Goal: Task Accomplishment & Management: Use online tool/utility

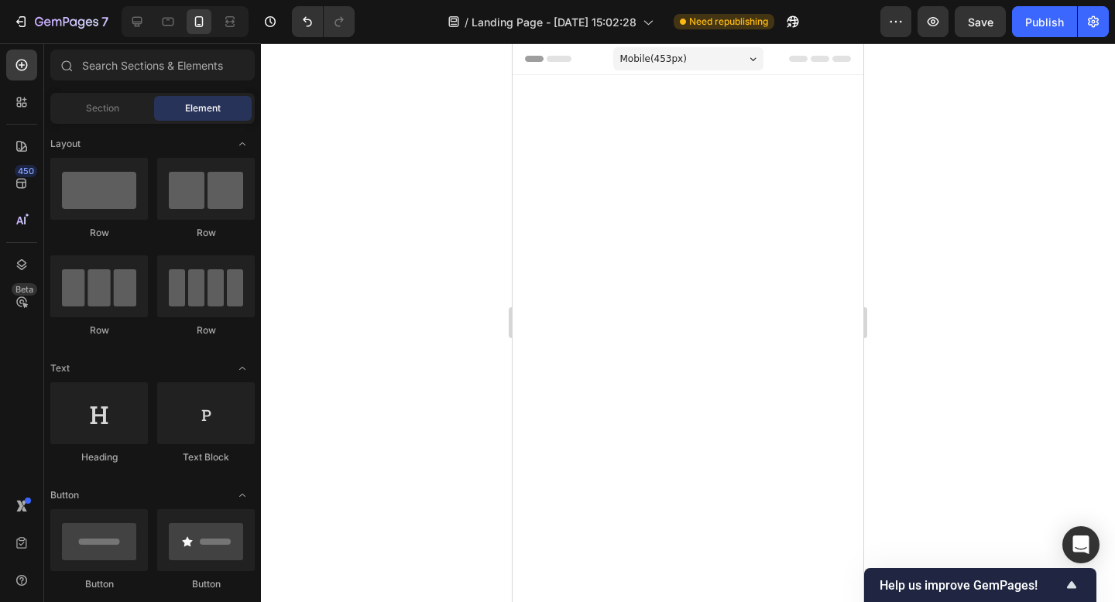
scroll to position [8727, 0]
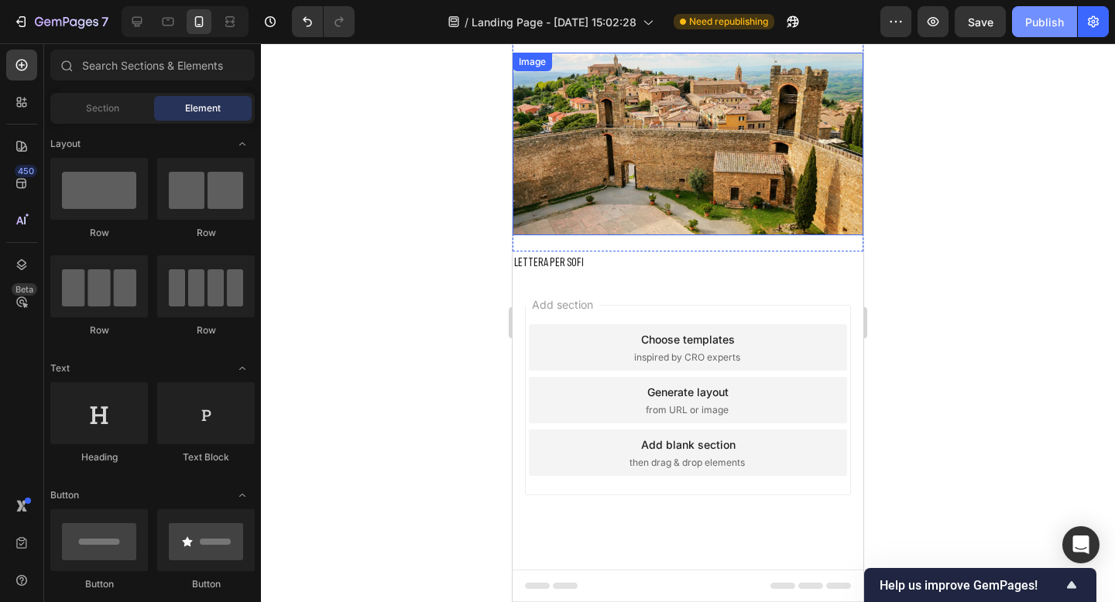
click at [1059, 15] on div "Publish" at bounding box center [1044, 22] width 39 height 16
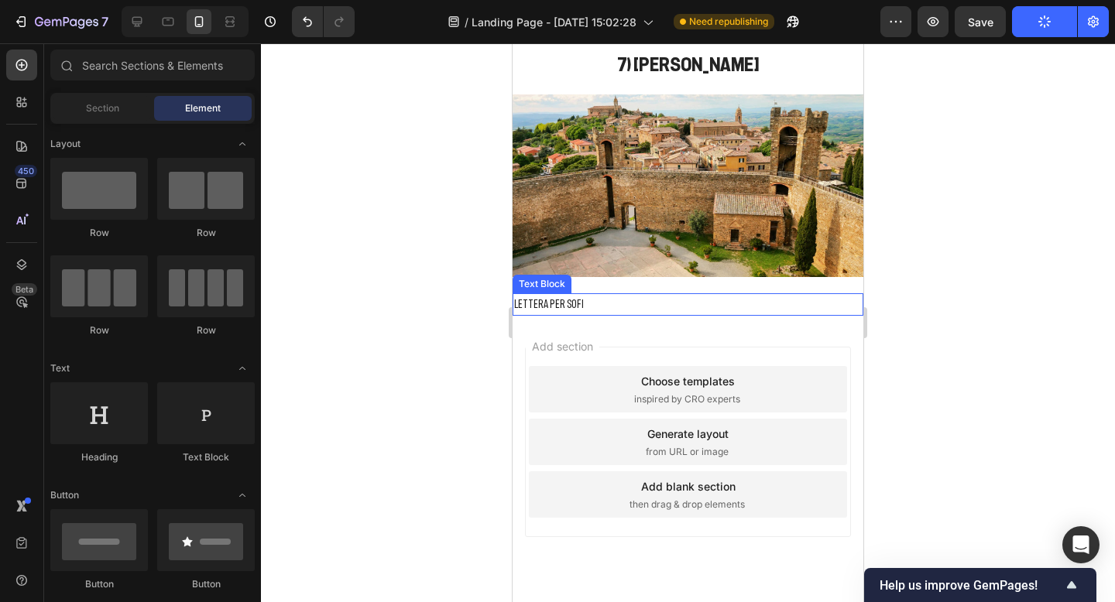
click at [592, 305] on p "LETTERA PER SOFI" at bounding box center [688, 304] width 348 height 19
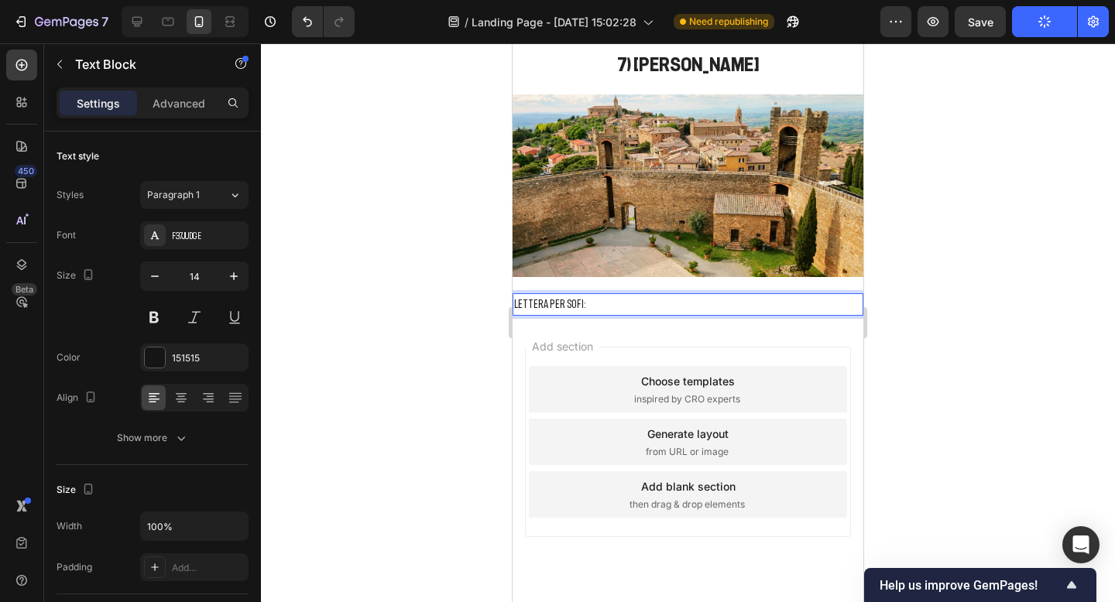
click at [883, 312] on div at bounding box center [688, 322] width 854 height 559
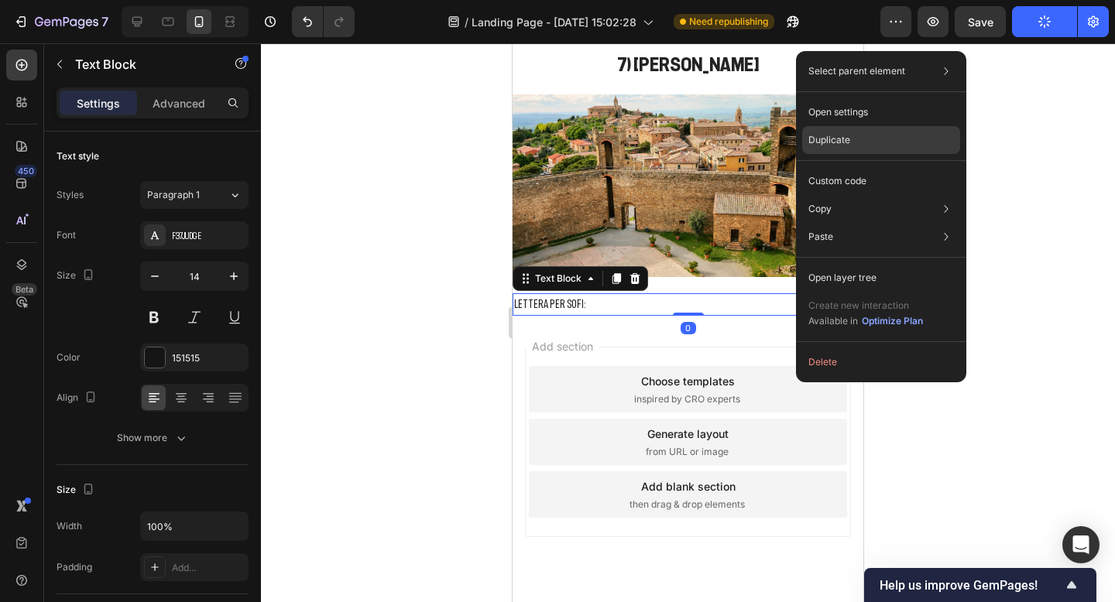
drag, startPoint x: 837, startPoint y: 141, endPoint x: 322, endPoint y: 98, distance: 516.6
click at [837, 141] on p "Duplicate" at bounding box center [829, 140] width 42 height 14
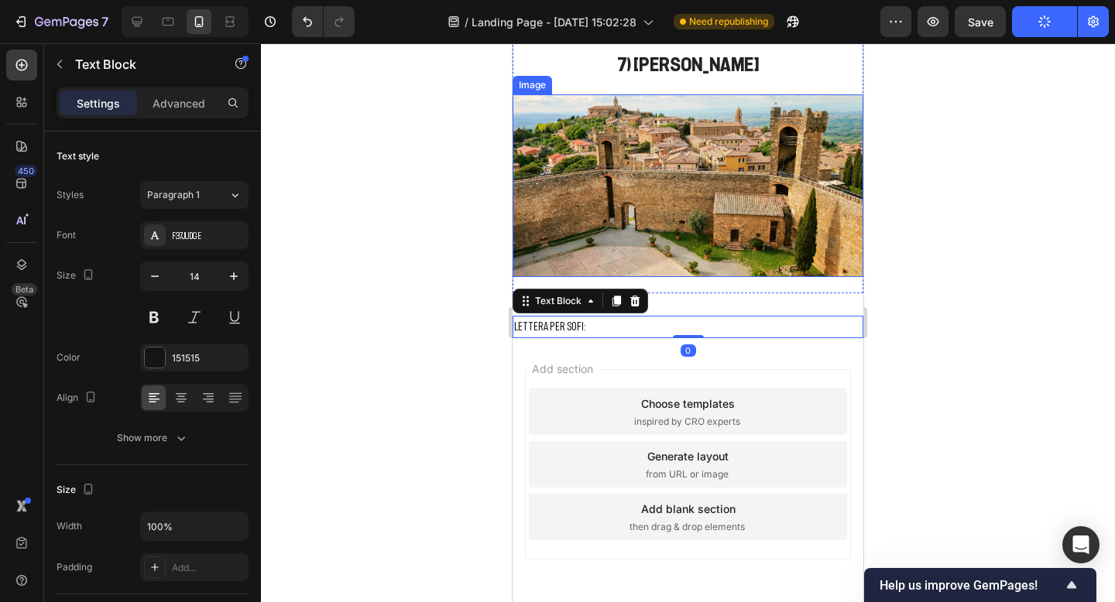
scroll to position [403, 0]
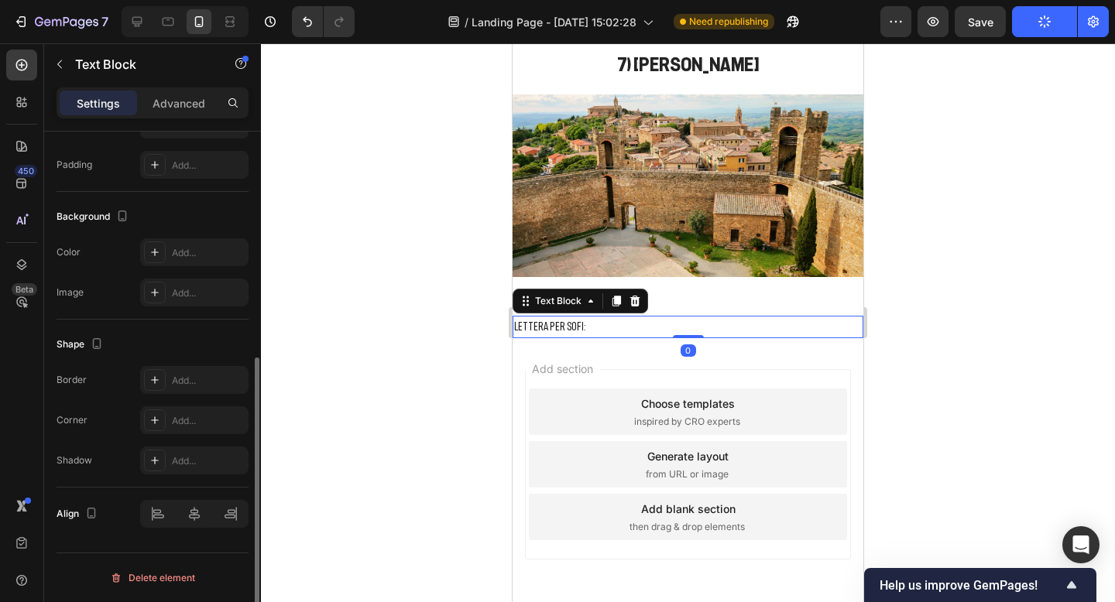
click at [574, 327] on p "LETTERA PER SOFI:" at bounding box center [688, 326] width 348 height 19
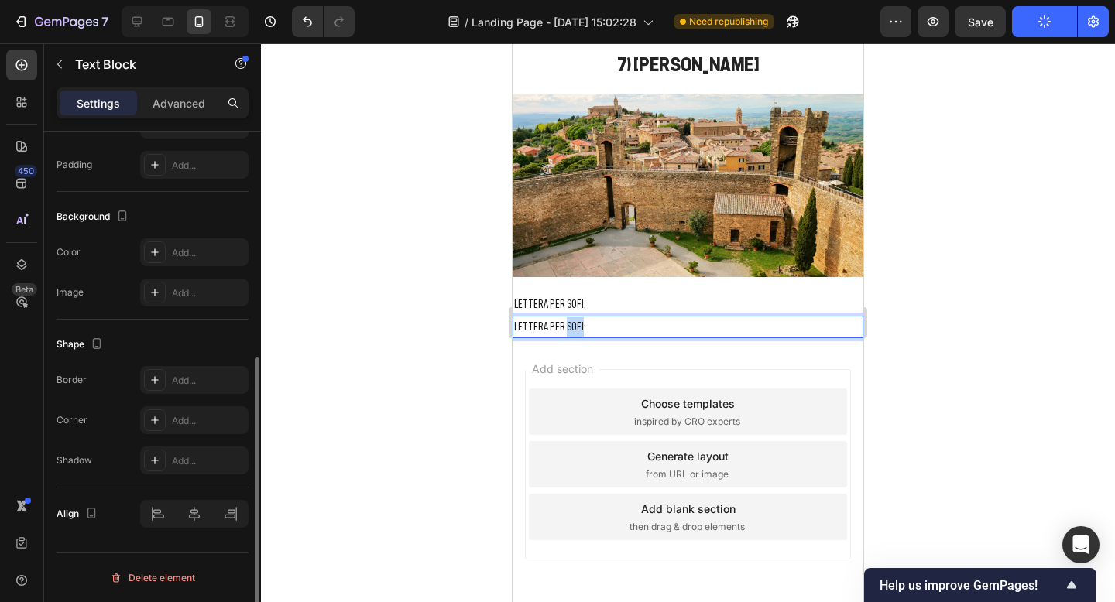
click at [574, 327] on p "LETTERA PER SOFI:" at bounding box center [688, 326] width 348 height 19
click at [591, 328] on p "LETTERA PER SOFI:" at bounding box center [688, 326] width 348 height 19
drag, startPoint x: 591, startPoint y: 328, endPoint x: 509, endPoint y: 323, distance: 82.2
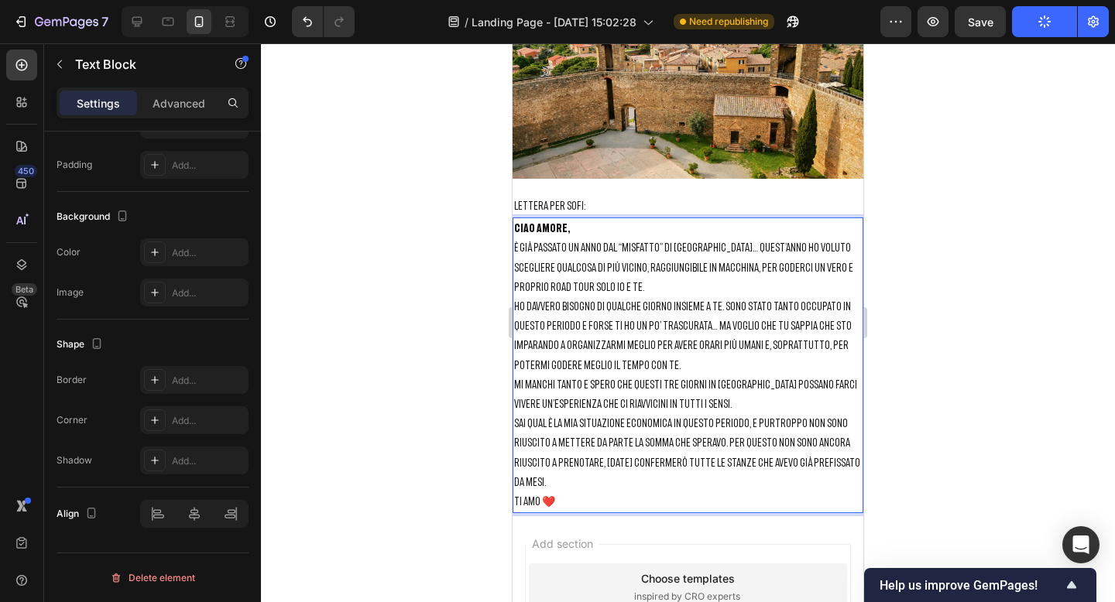
scroll to position [8792, 0]
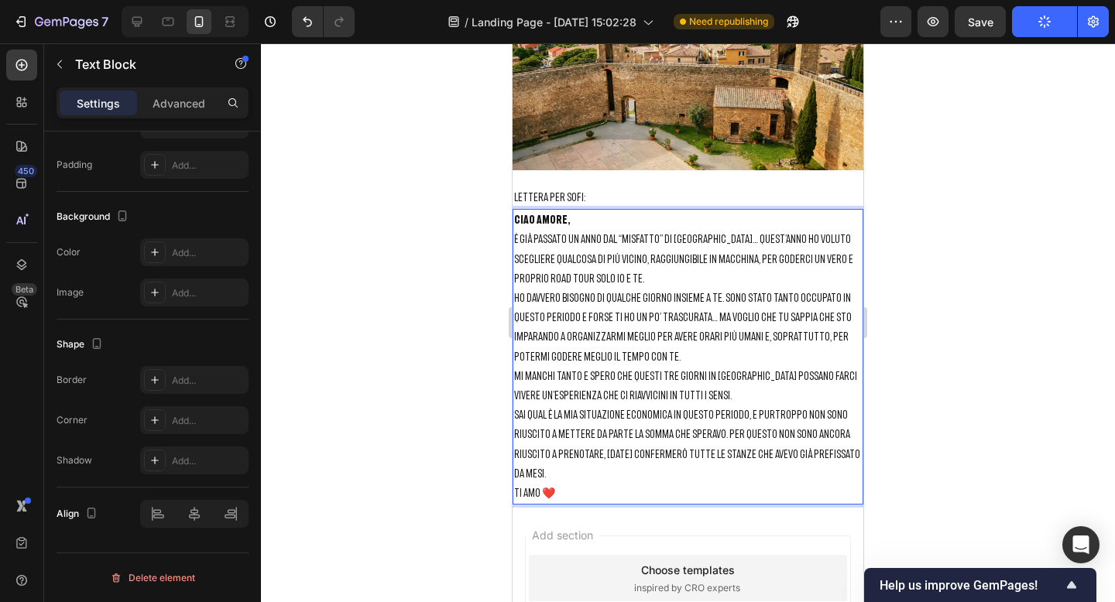
click at [914, 243] on div at bounding box center [688, 322] width 854 height 559
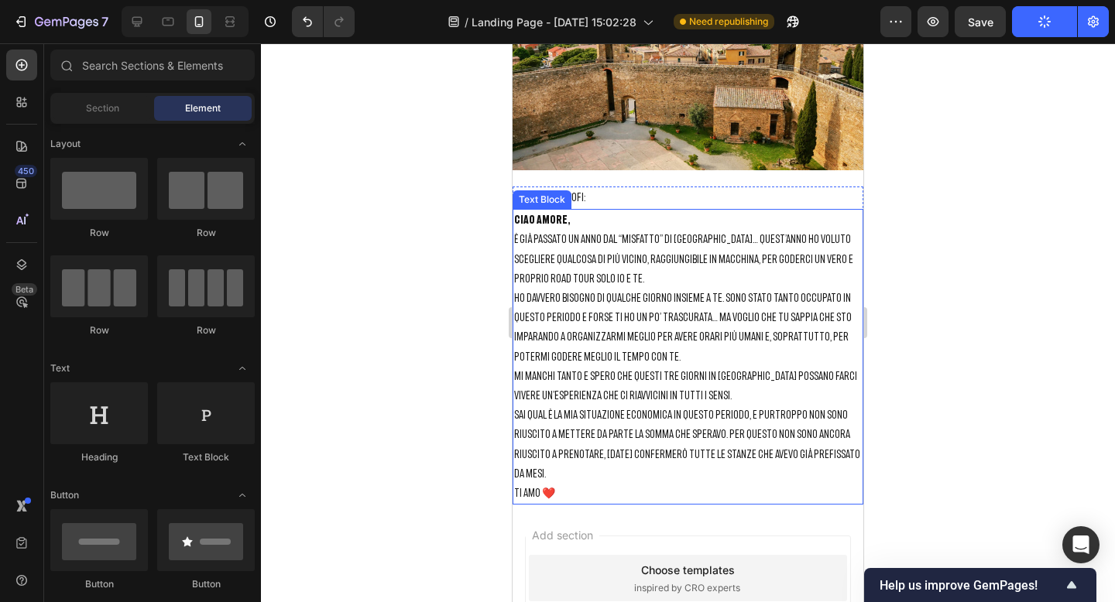
click at [774, 231] on p "Ciao amore, è già passato un anno dal “misfatto” di [GEOGRAPHIC_DATA]… Quest’an…" at bounding box center [688, 289] width 348 height 156
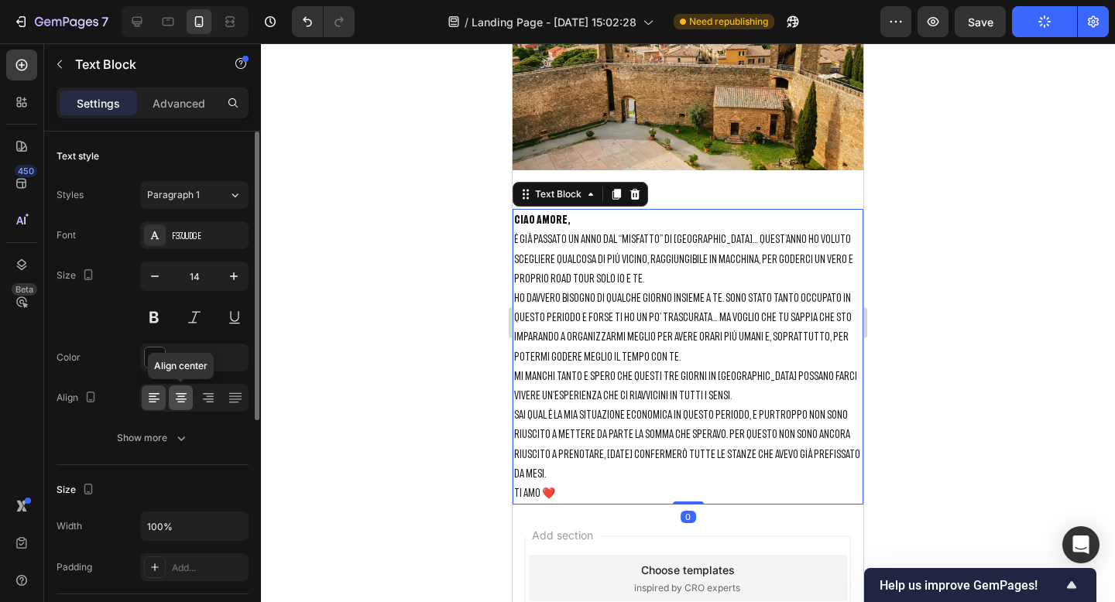
click at [188, 392] on div at bounding box center [181, 398] width 24 height 25
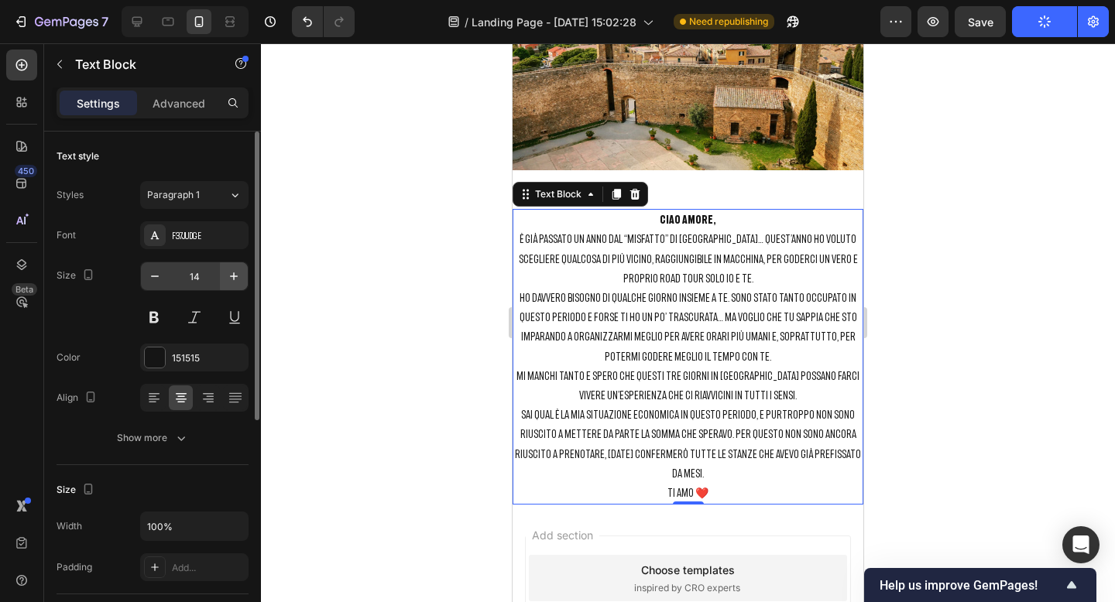
click at [240, 273] on icon "button" at bounding box center [233, 276] width 15 height 15
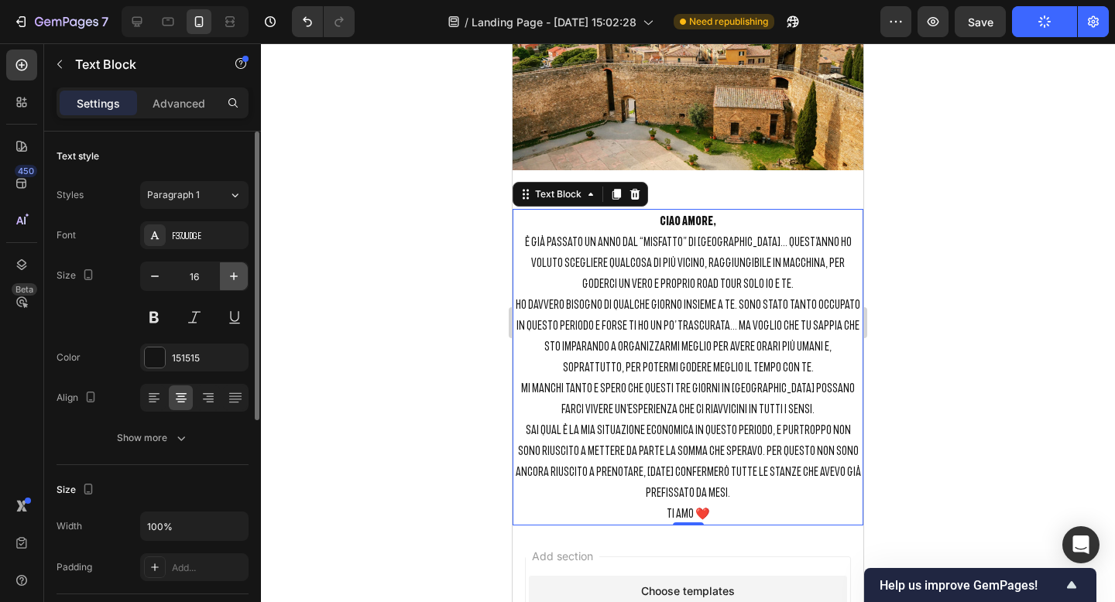
click at [240, 273] on icon "button" at bounding box center [233, 276] width 15 height 15
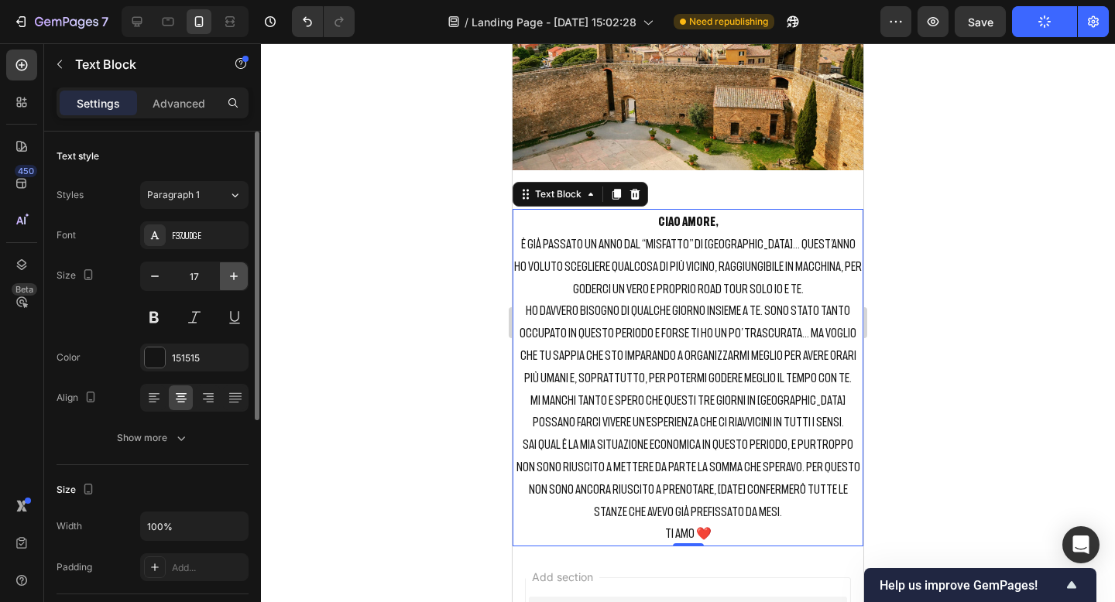
click at [240, 273] on icon "button" at bounding box center [233, 276] width 15 height 15
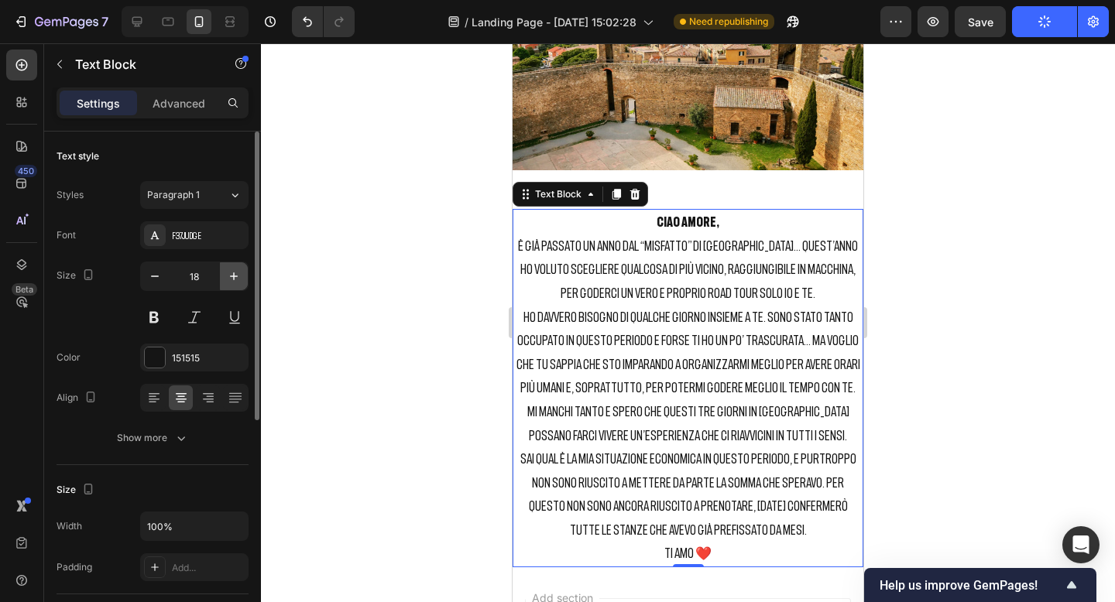
click at [240, 273] on icon "button" at bounding box center [233, 276] width 15 height 15
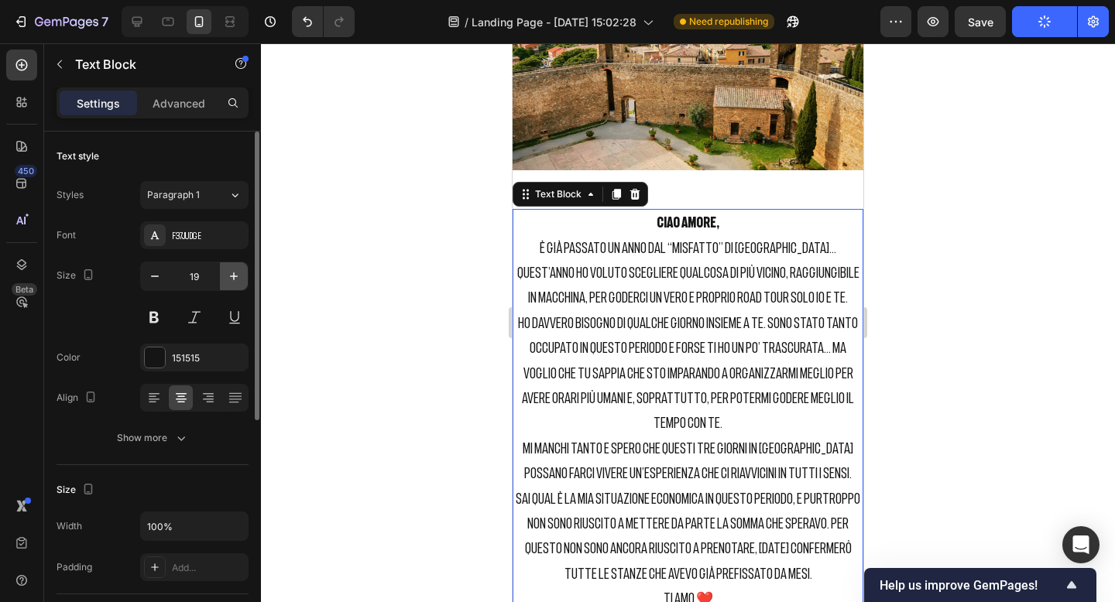
click at [240, 273] on icon "button" at bounding box center [233, 276] width 15 height 15
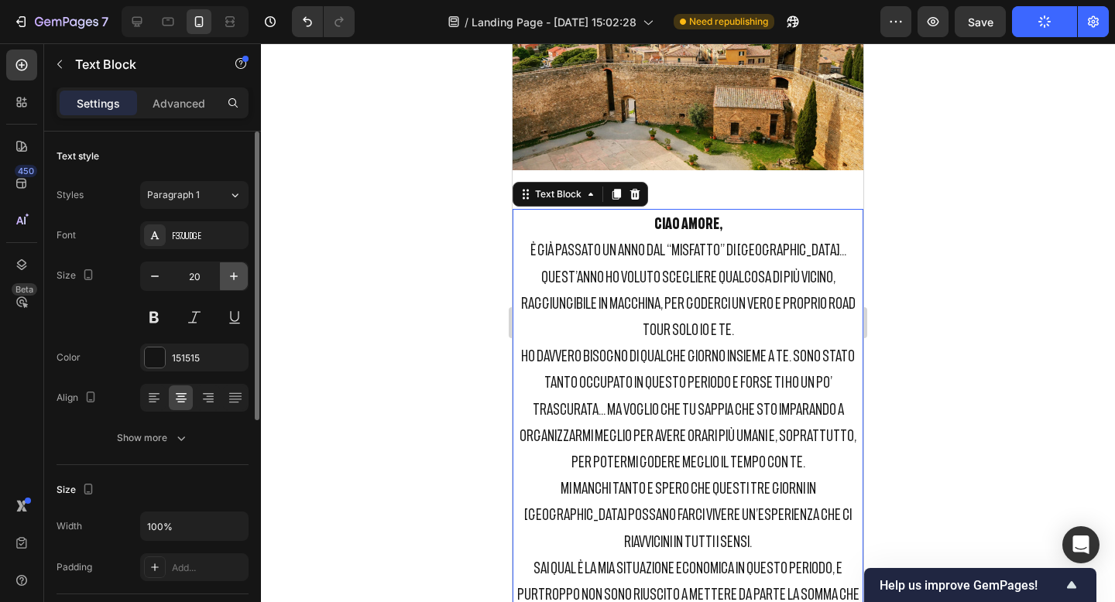
click at [240, 273] on icon "button" at bounding box center [233, 276] width 15 height 15
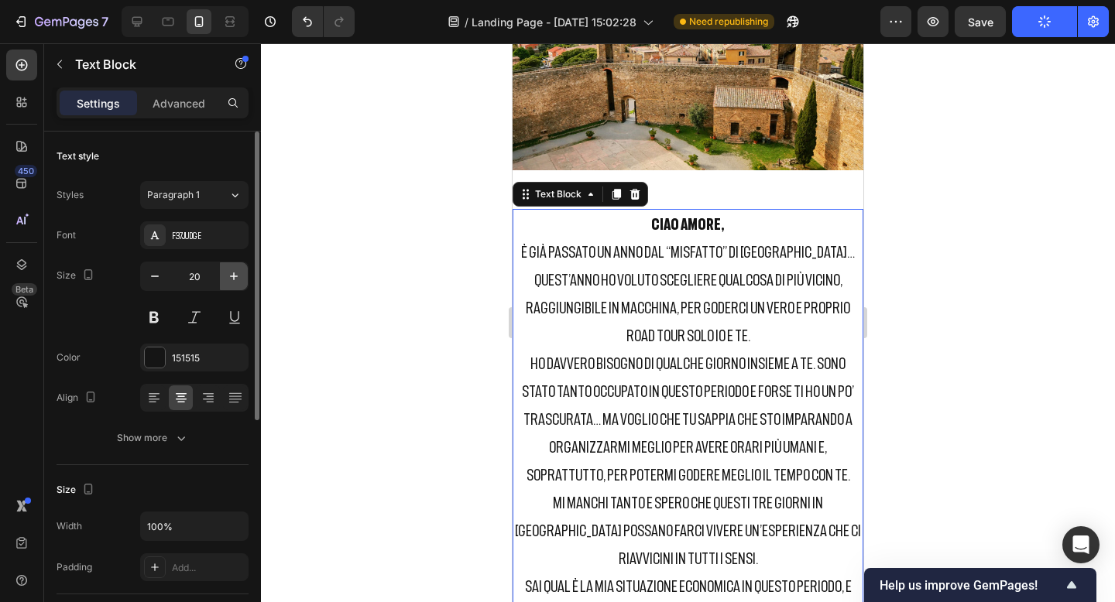
type input "21"
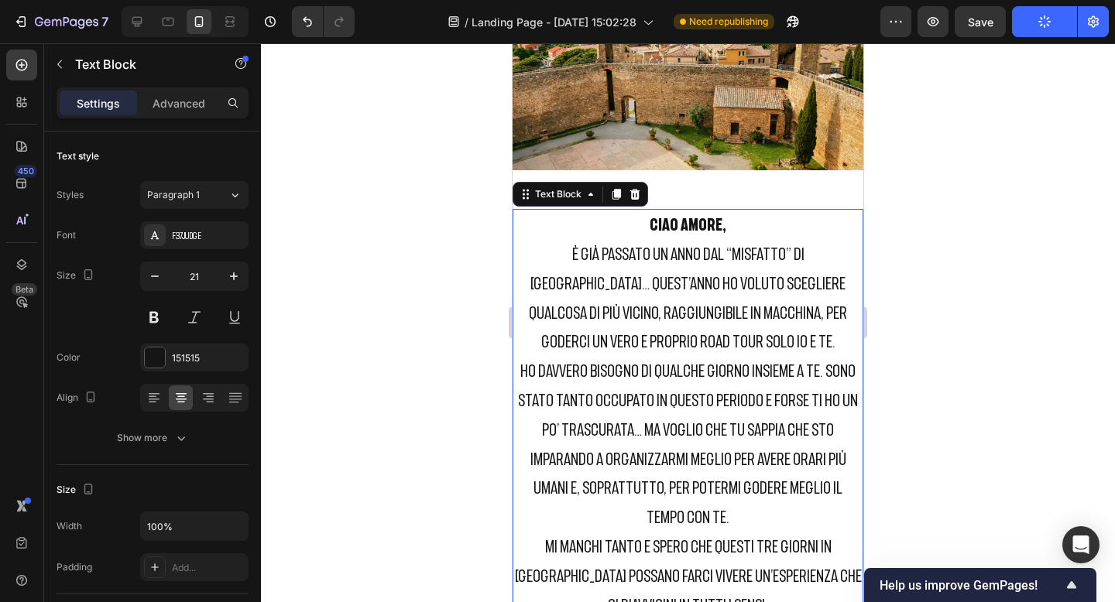
click at [186, 117] on div "Settings Advanced" at bounding box center [153, 102] width 192 height 31
click at [185, 98] on p "Advanced" at bounding box center [179, 103] width 53 height 16
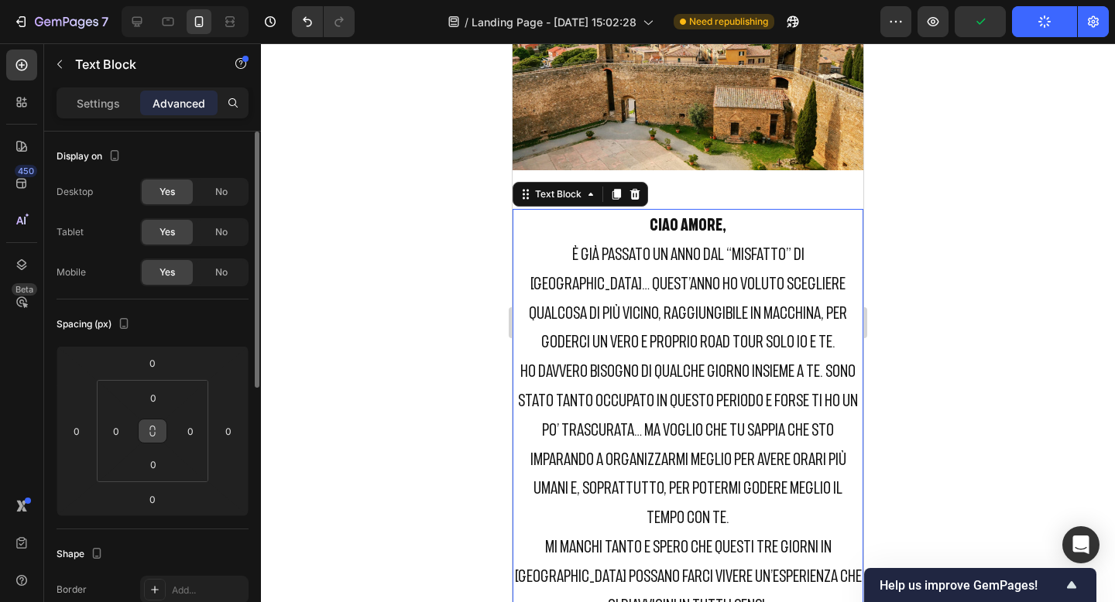
click at [149, 425] on icon at bounding box center [152, 431] width 12 height 12
click at [149, 397] on input "0" at bounding box center [153, 397] width 31 height 23
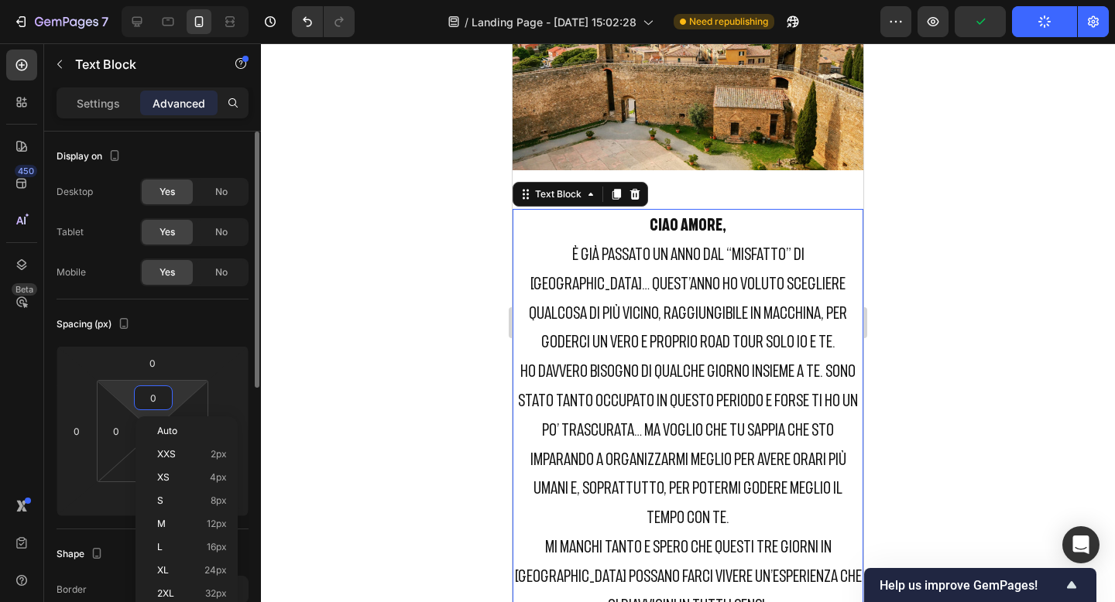
type input "2"
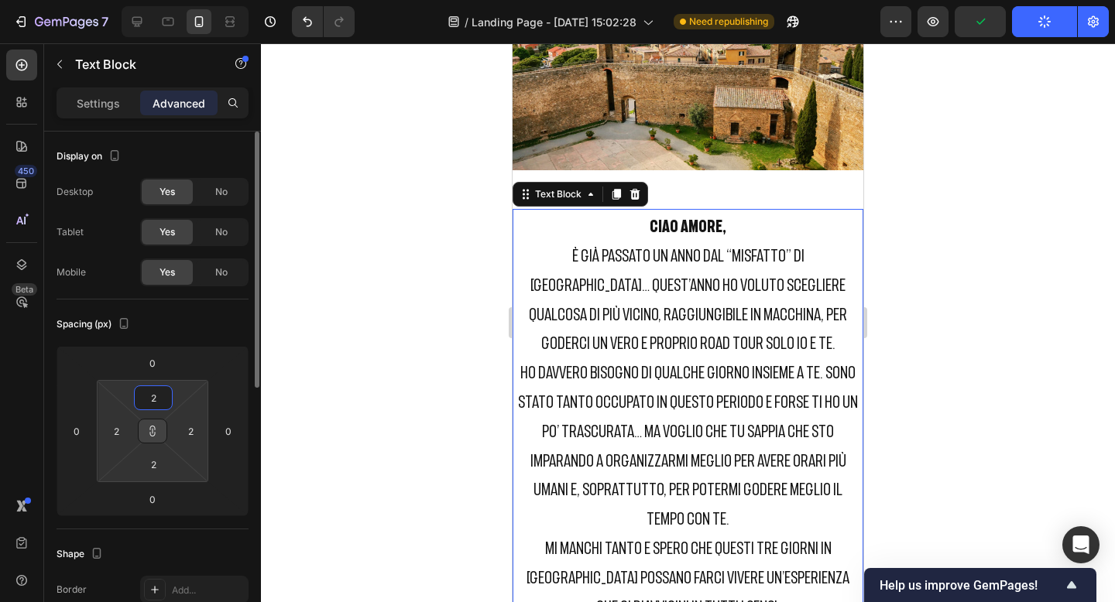
type input "25"
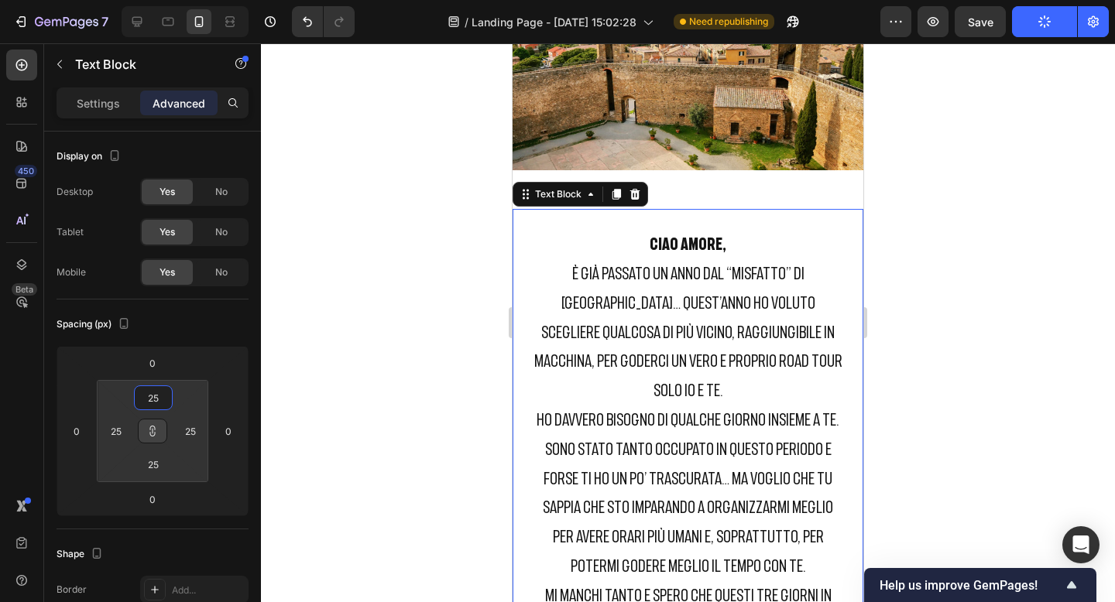
click at [1037, 262] on div at bounding box center [688, 322] width 854 height 559
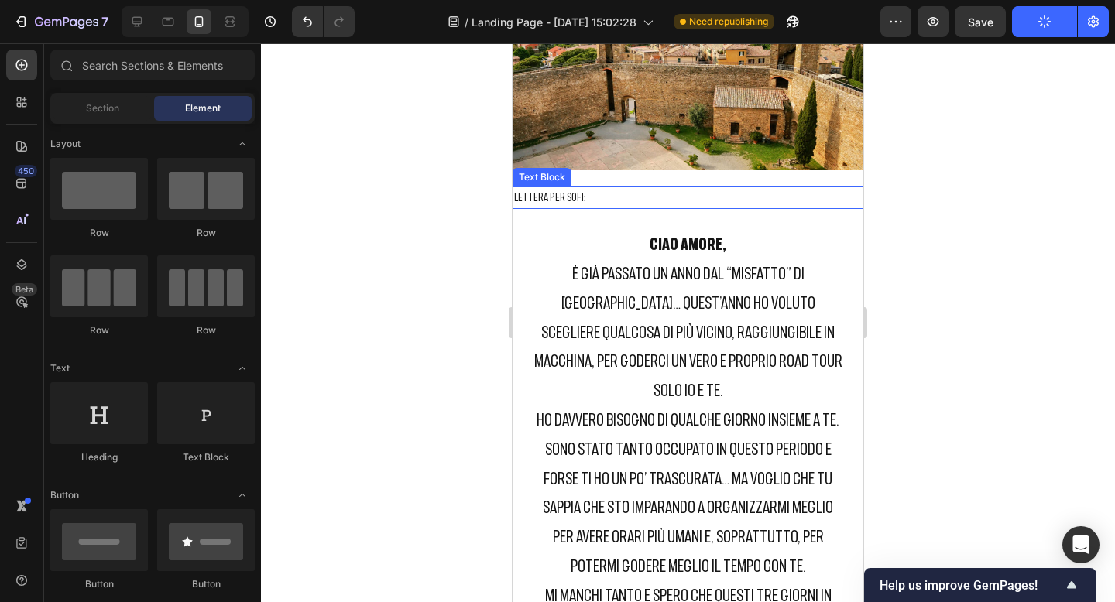
click at [589, 202] on p "LETTERA PER SOFI:" at bounding box center [688, 197] width 348 height 19
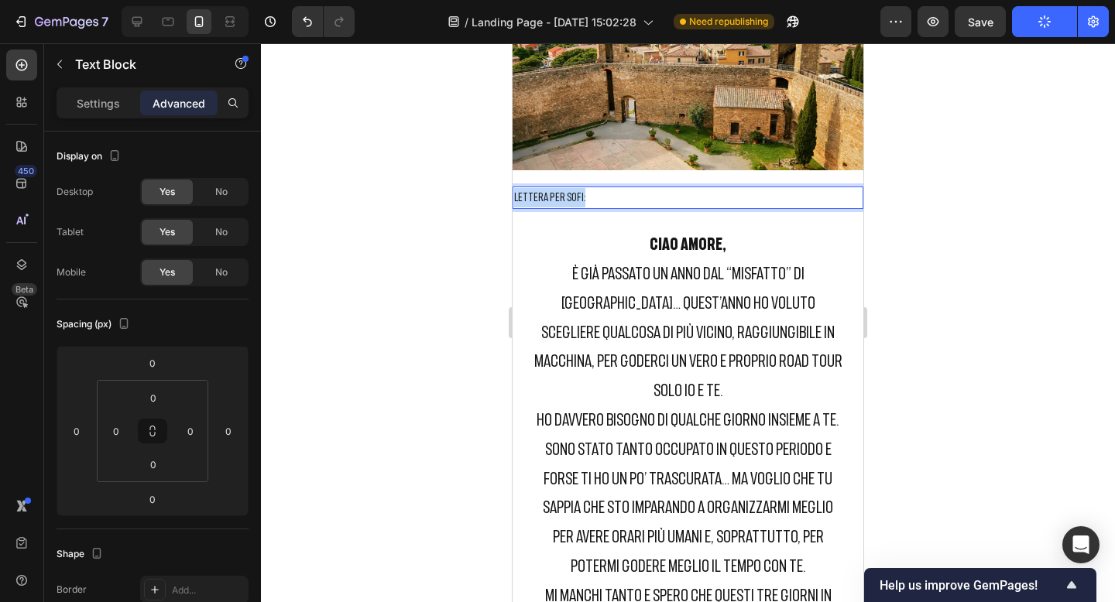
drag, startPoint x: 619, startPoint y: 192, endPoint x: 506, endPoint y: 193, distance: 113.0
click at [959, 201] on div at bounding box center [688, 322] width 854 height 559
click at [799, 199] on p "LETTERA PER SOFI:" at bounding box center [688, 197] width 348 height 19
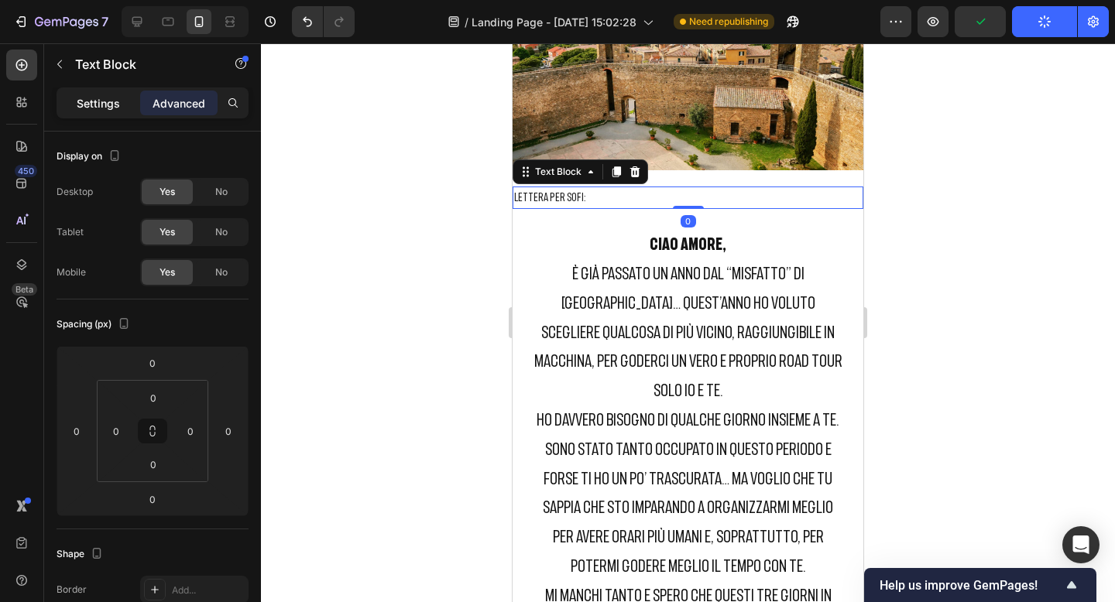
click at [101, 100] on p "Settings" at bounding box center [98, 103] width 43 height 16
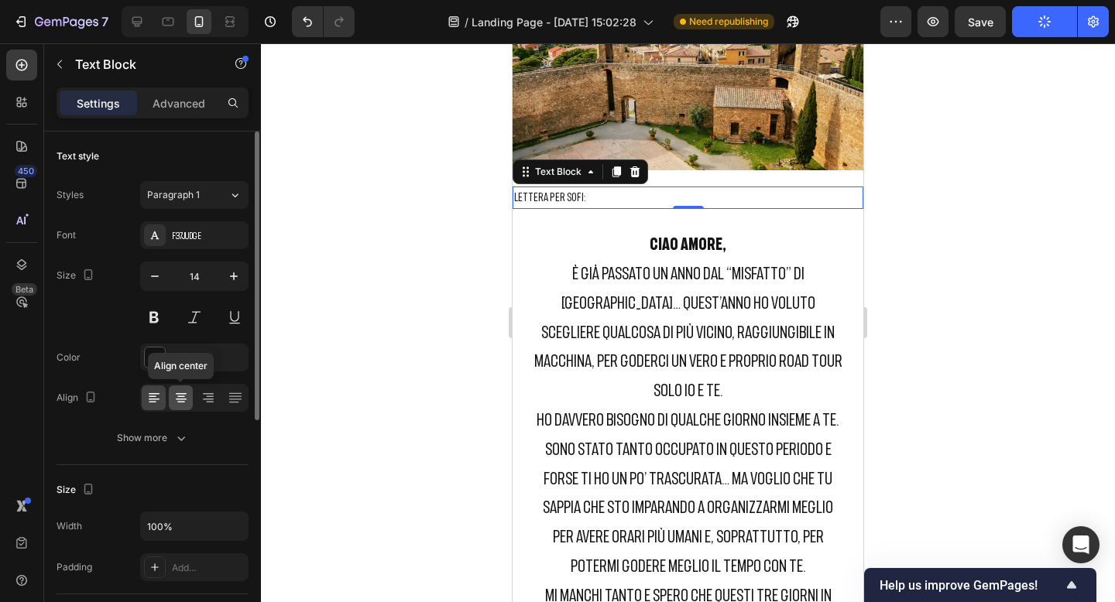
click at [183, 397] on icon at bounding box center [180, 397] width 15 height 15
click at [153, 315] on button at bounding box center [154, 317] width 28 height 28
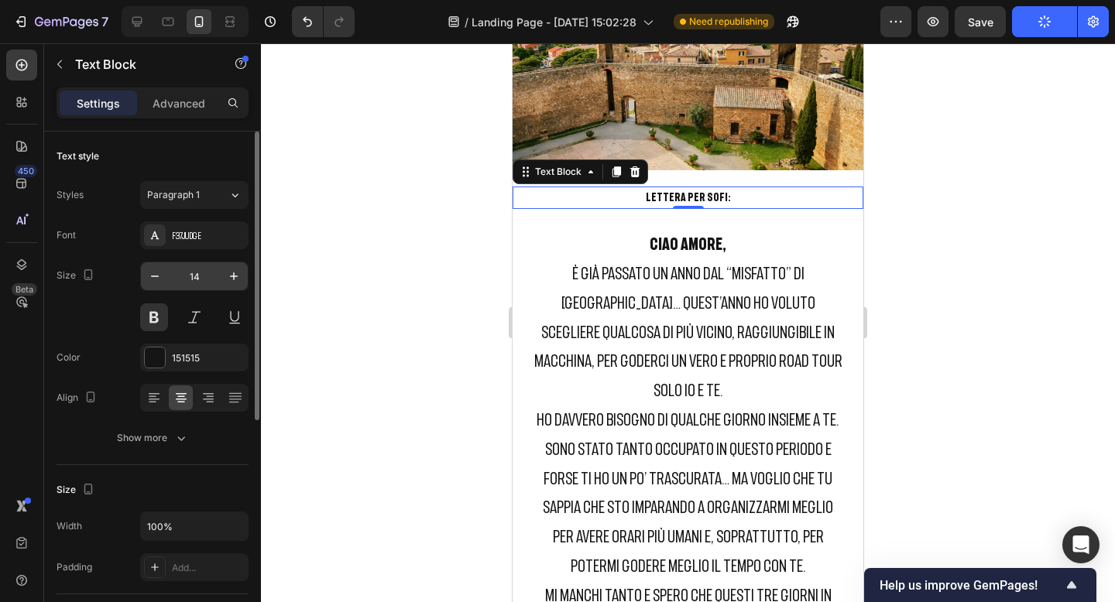
click at [203, 276] on input "14" at bounding box center [194, 276] width 51 height 28
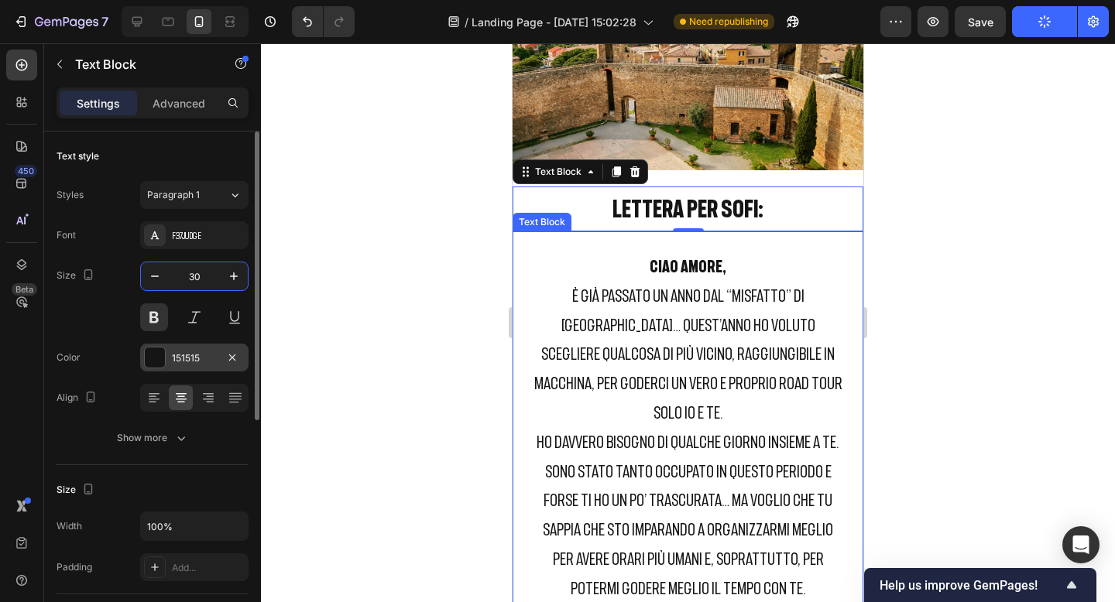
type input "30"
click at [205, 348] on div "151515" at bounding box center [194, 358] width 108 height 28
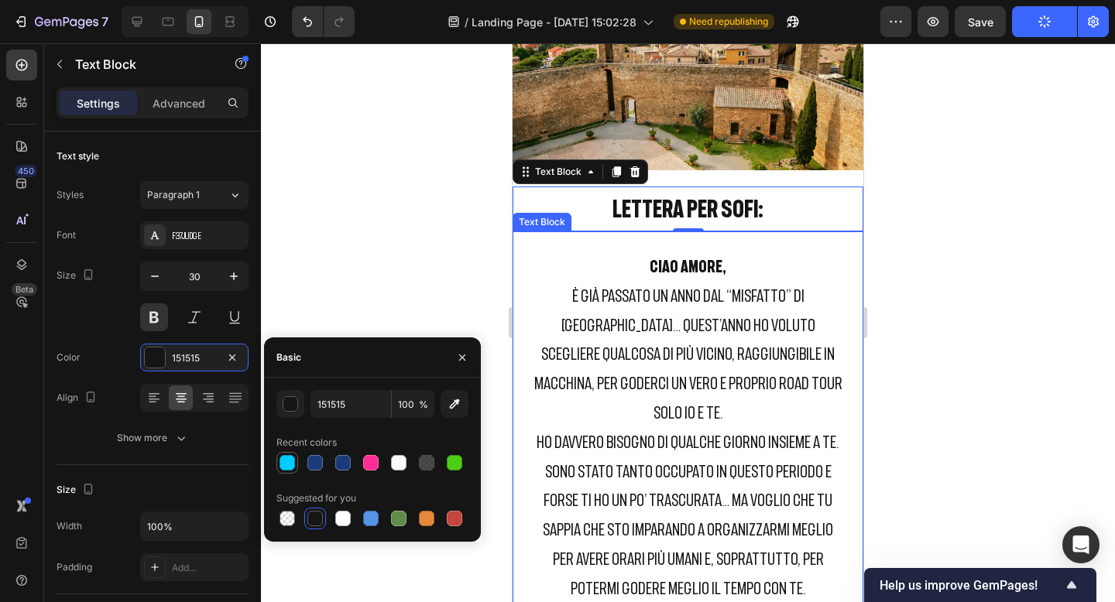
click at [291, 458] on div at bounding box center [286, 462] width 15 height 15
type input "02CCFF"
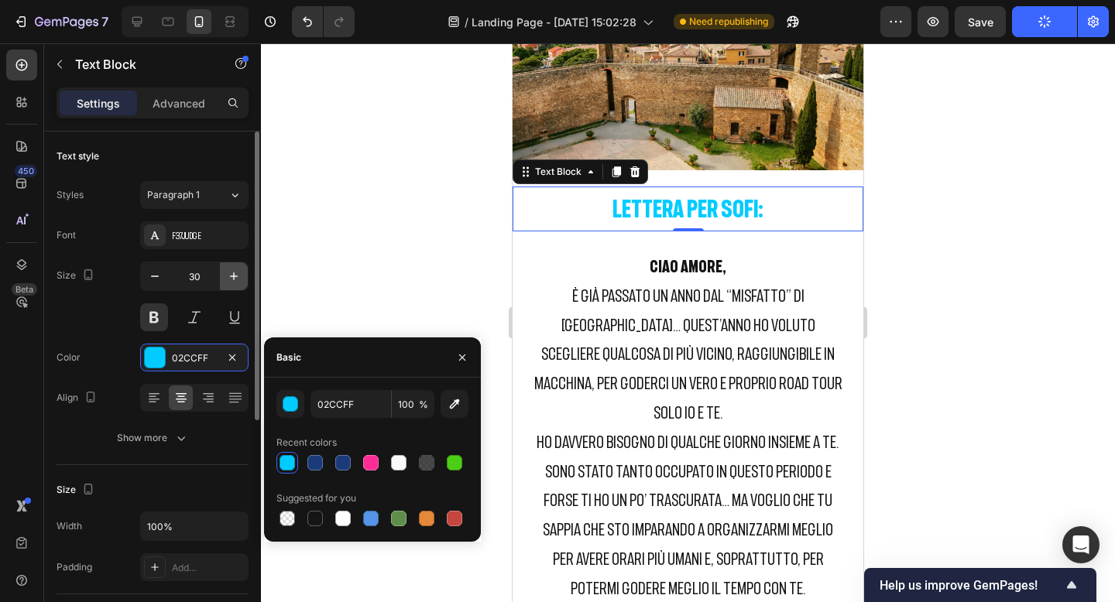
click at [235, 273] on icon "button" at bounding box center [233, 276] width 15 height 15
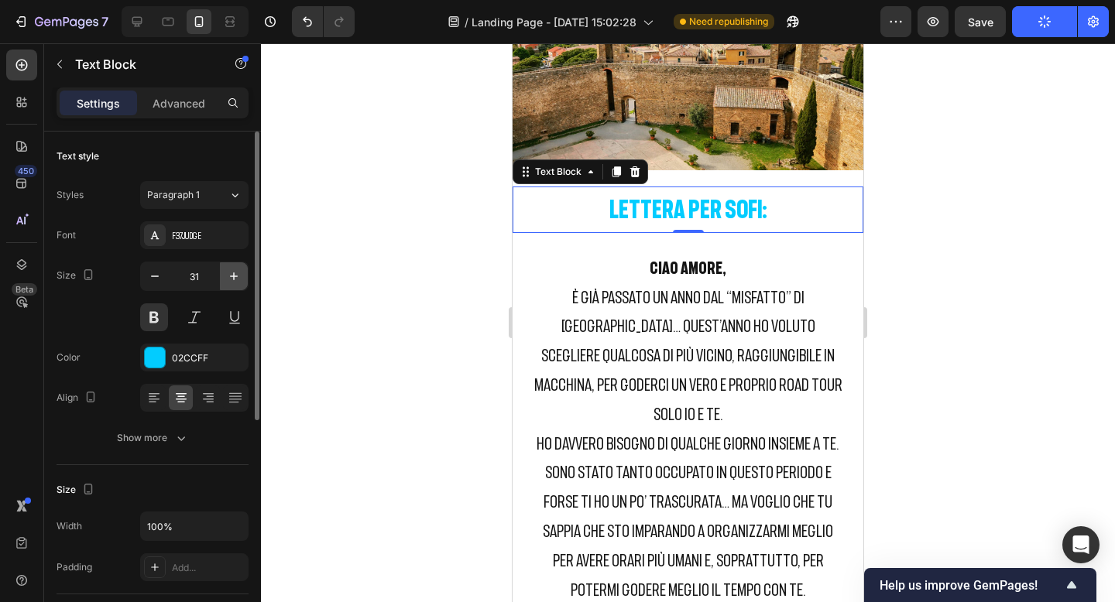
click at [235, 273] on icon "button" at bounding box center [233, 276] width 15 height 15
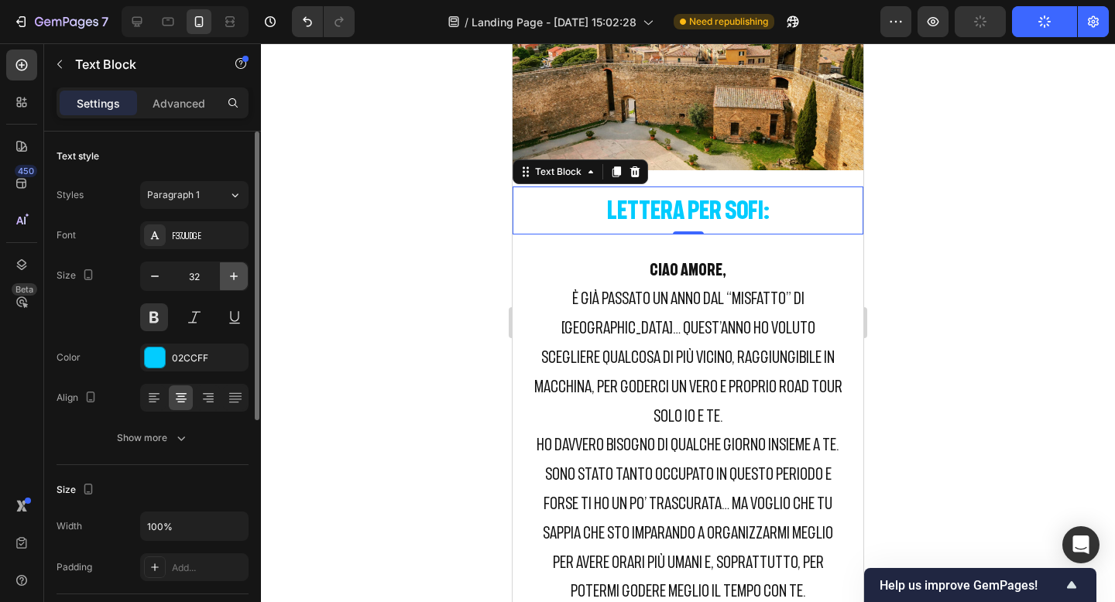
click at [235, 273] on icon "button" at bounding box center [233, 276] width 15 height 15
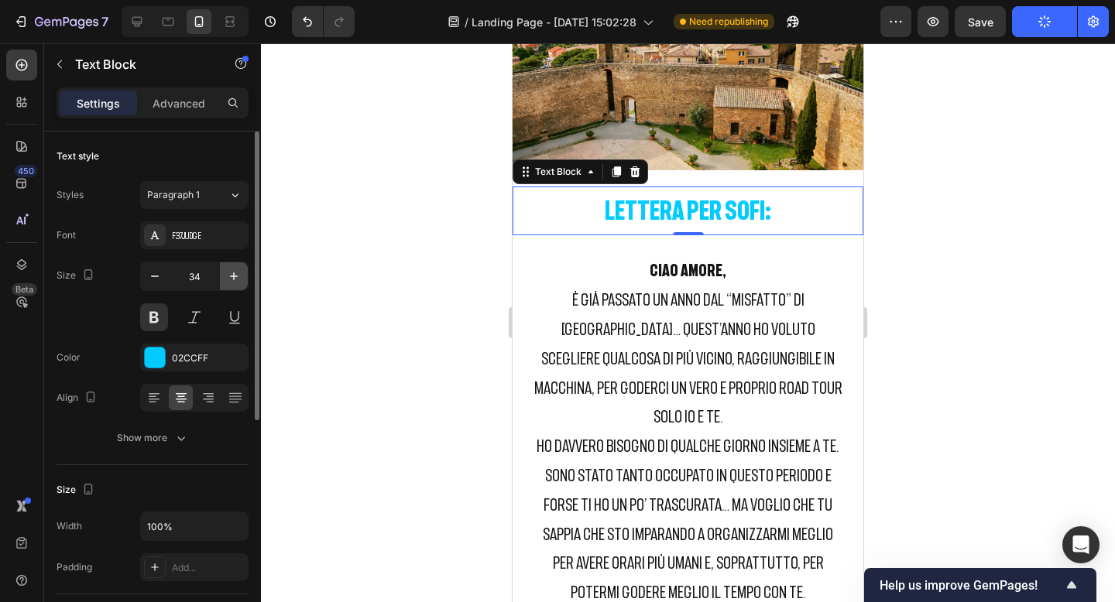
click at [235, 273] on icon "button" at bounding box center [233, 276] width 15 height 15
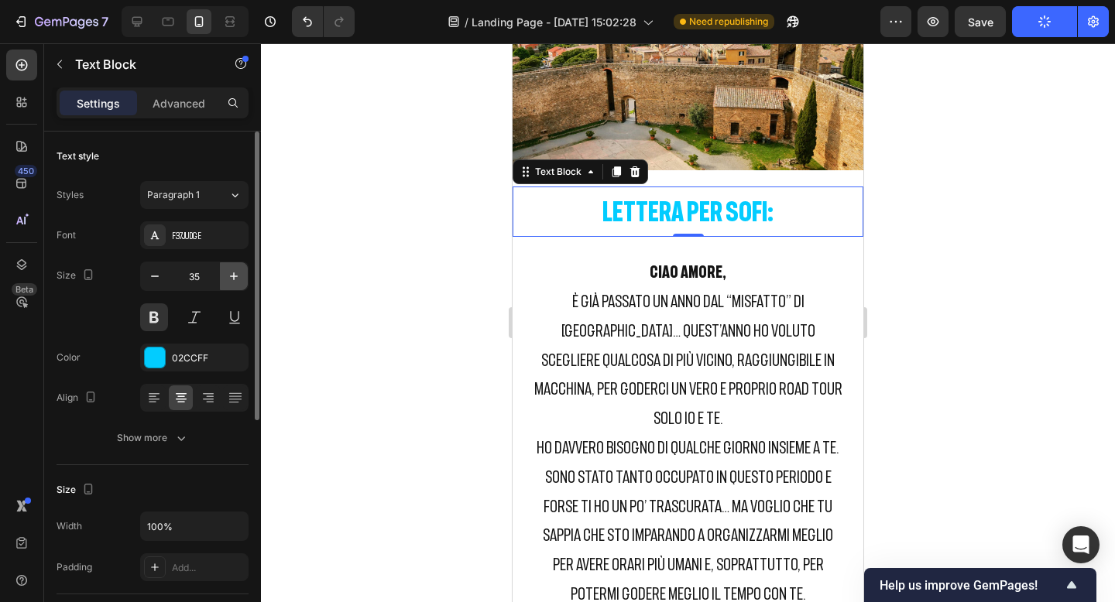
click at [235, 273] on icon "button" at bounding box center [233, 276] width 15 height 15
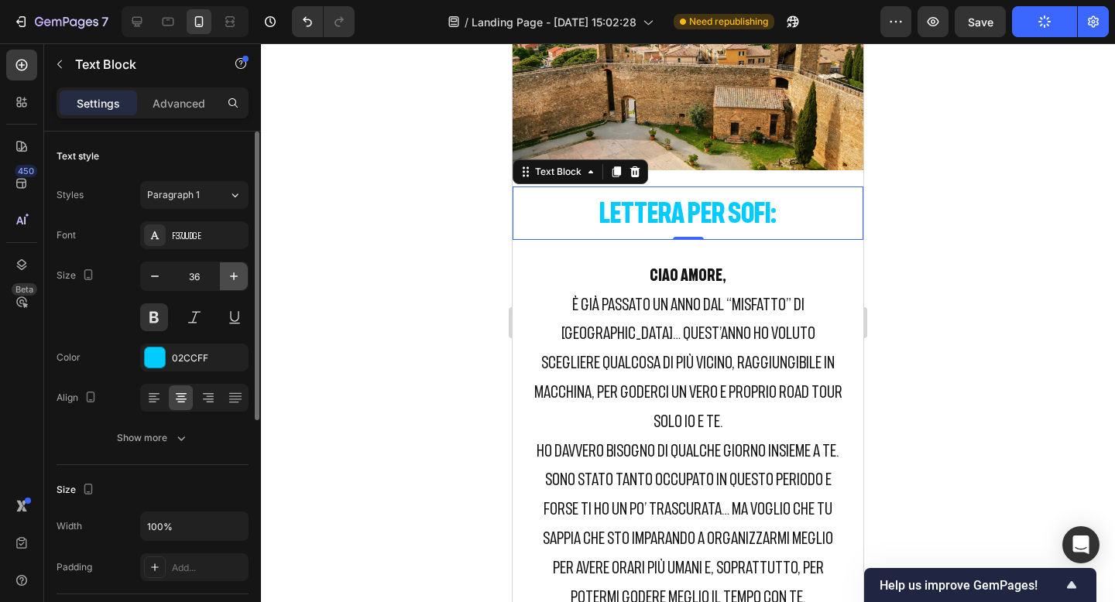
click at [235, 273] on icon "button" at bounding box center [233, 276] width 15 height 15
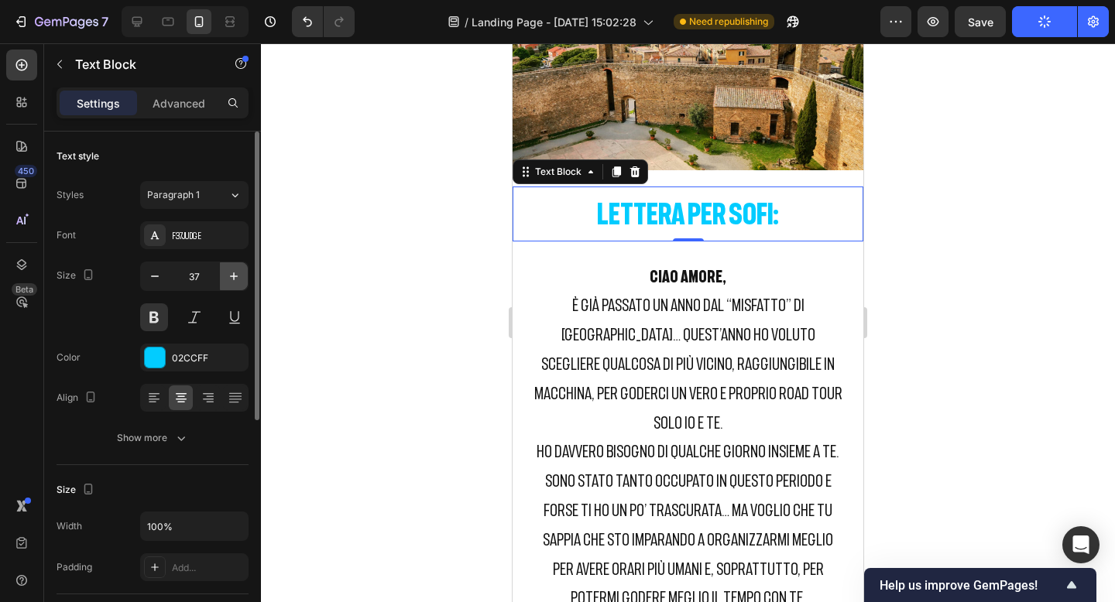
click at [235, 273] on icon "button" at bounding box center [233, 276] width 15 height 15
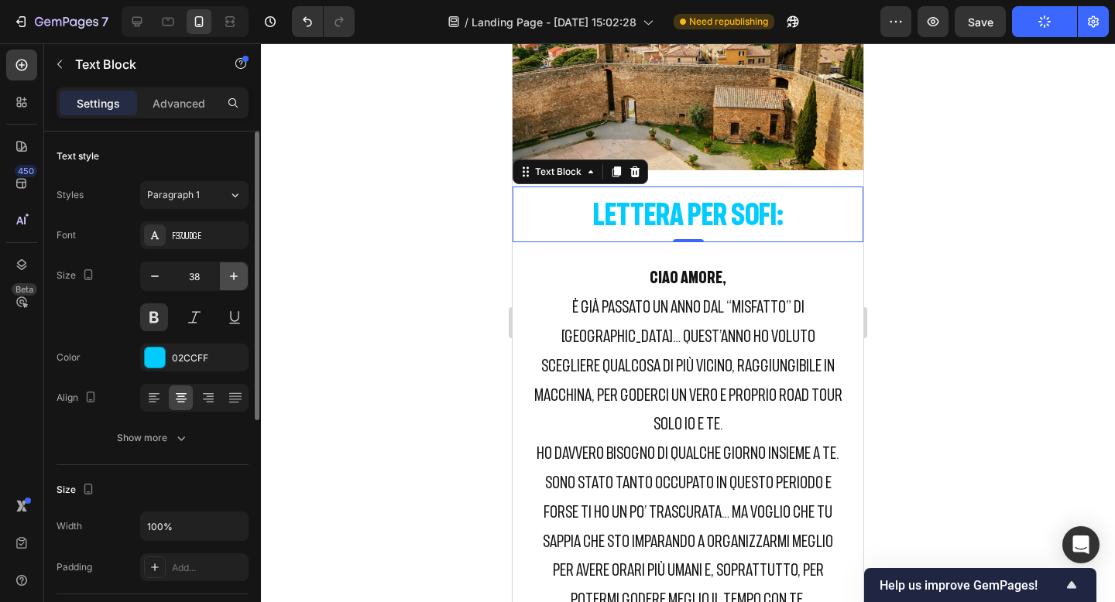
click at [235, 273] on icon "button" at bounding box center [233, 276] width 15 height 15
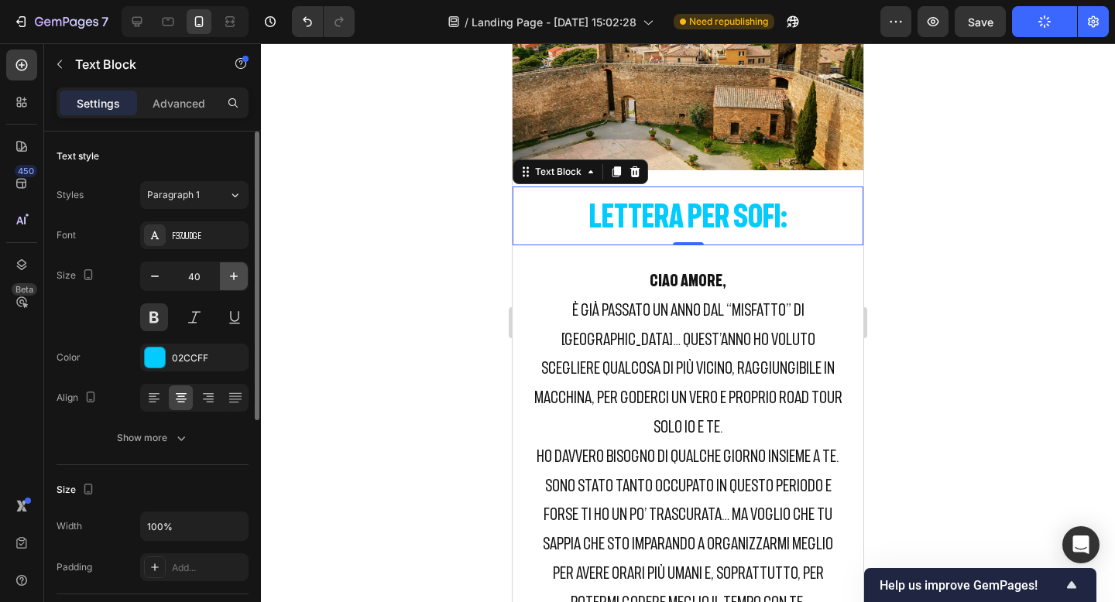
click at [235, 273] on icon "button" at bounding box center [233, 276] width 15 height 15
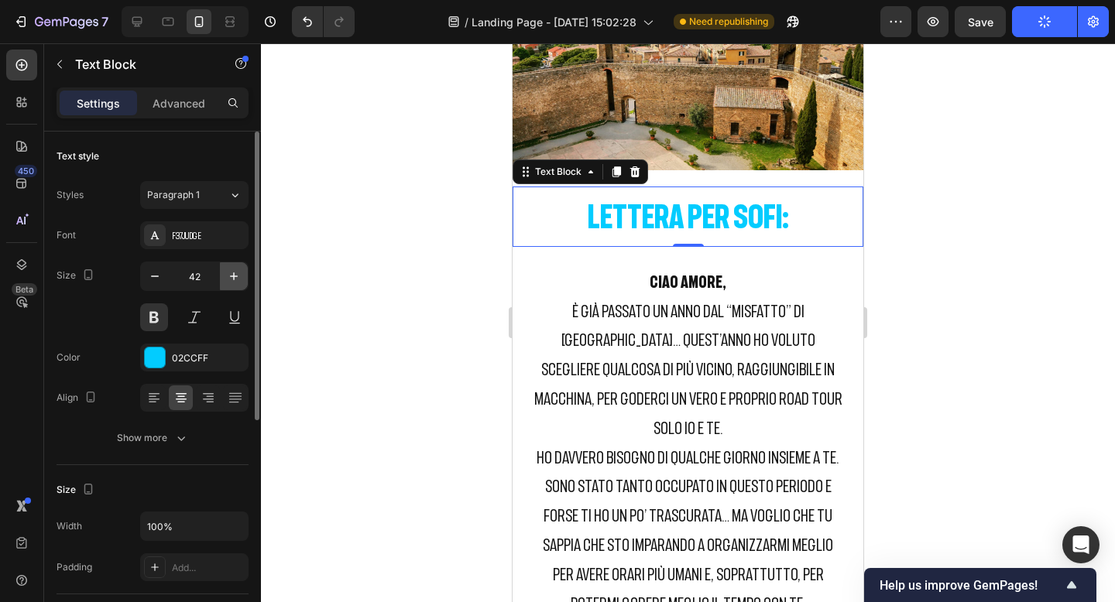
click at [235, 273] on icon "button" at bounding box center [233, 276] width 15 height 15
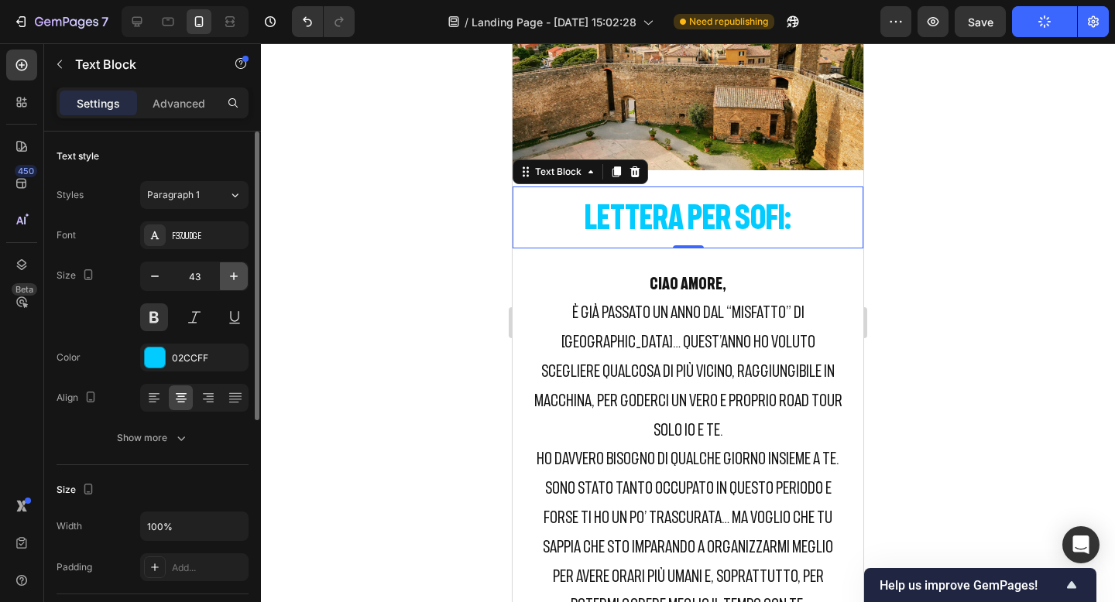
click at [235, 273] on icon "button" at bounding box center [233, 276] width 15 height 15
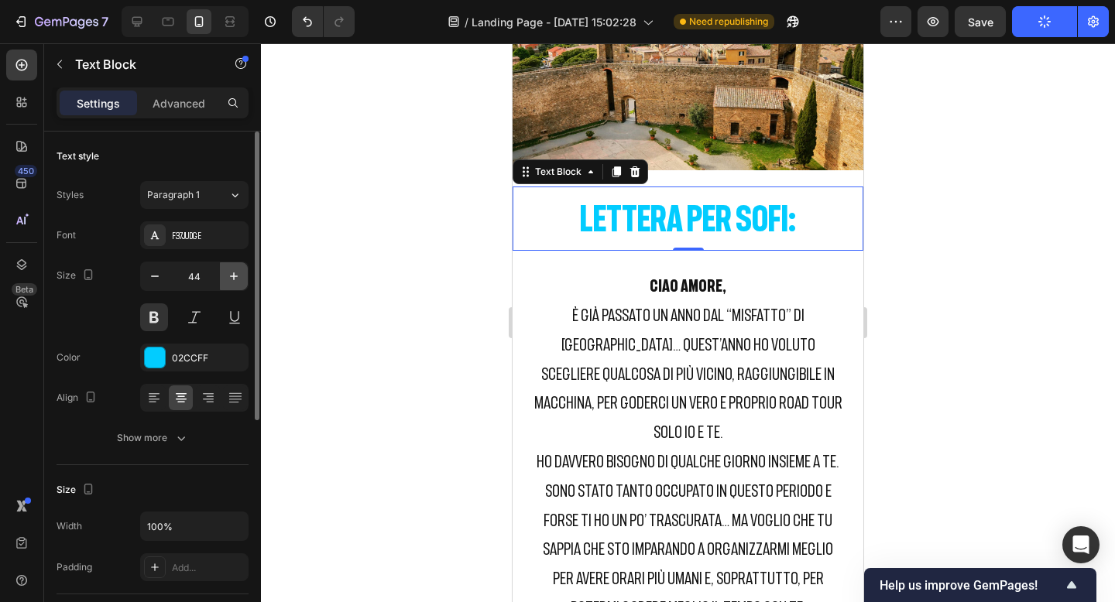
click at [235, 273] on icon "button" at bounding box center [233, 276] width 15 height 15
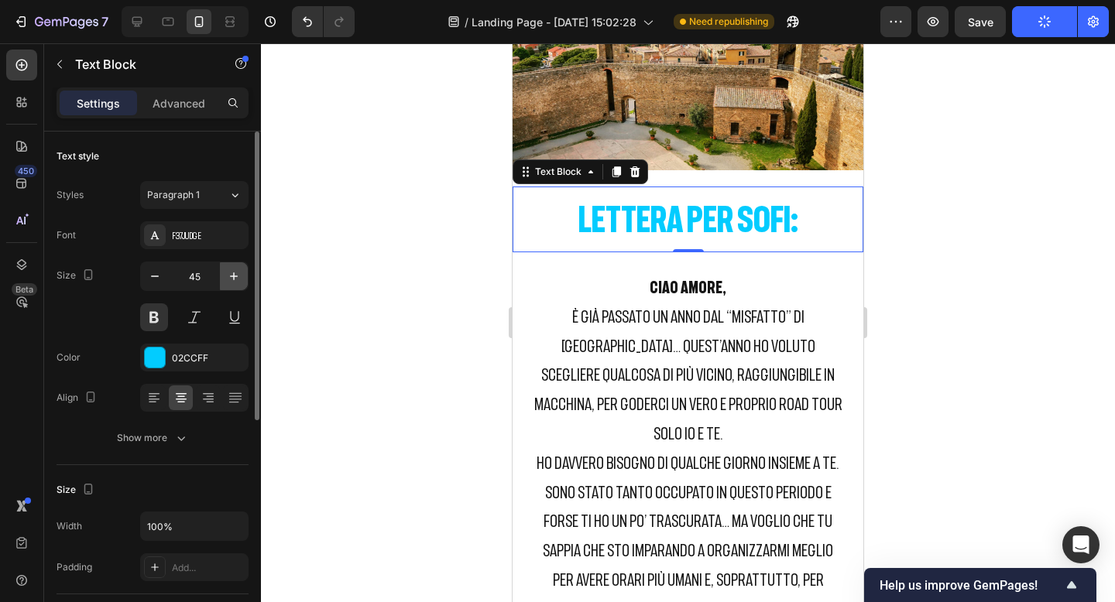
click at [235, 273] on icon "button" at bounding box center [233, 276] width 15 height 15
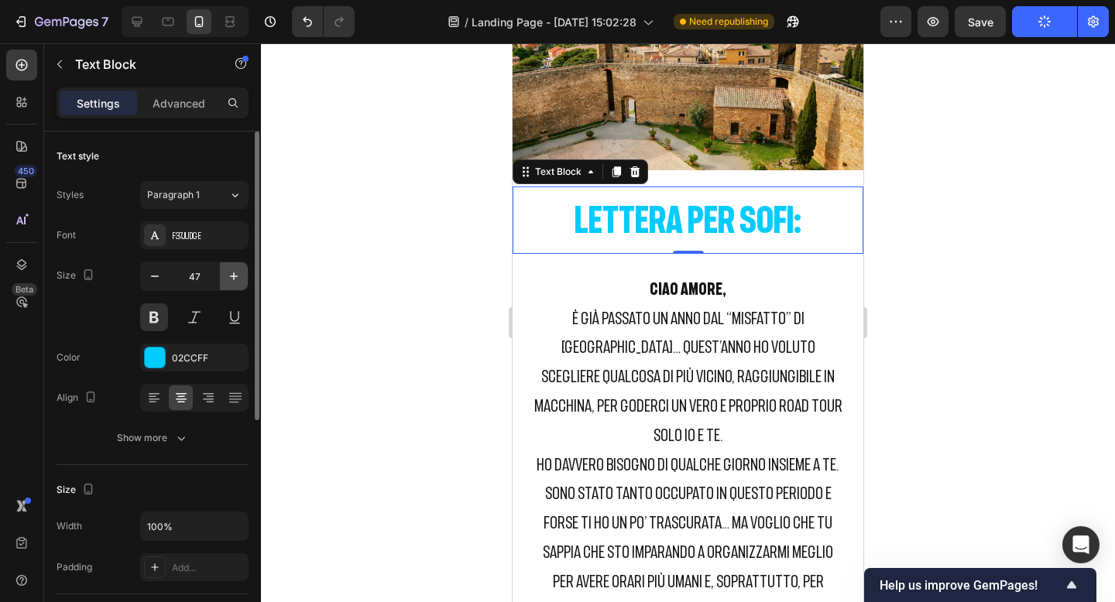
click at [235, 273] on icon "button" at bounding box center [233, 276] width 15 height 15
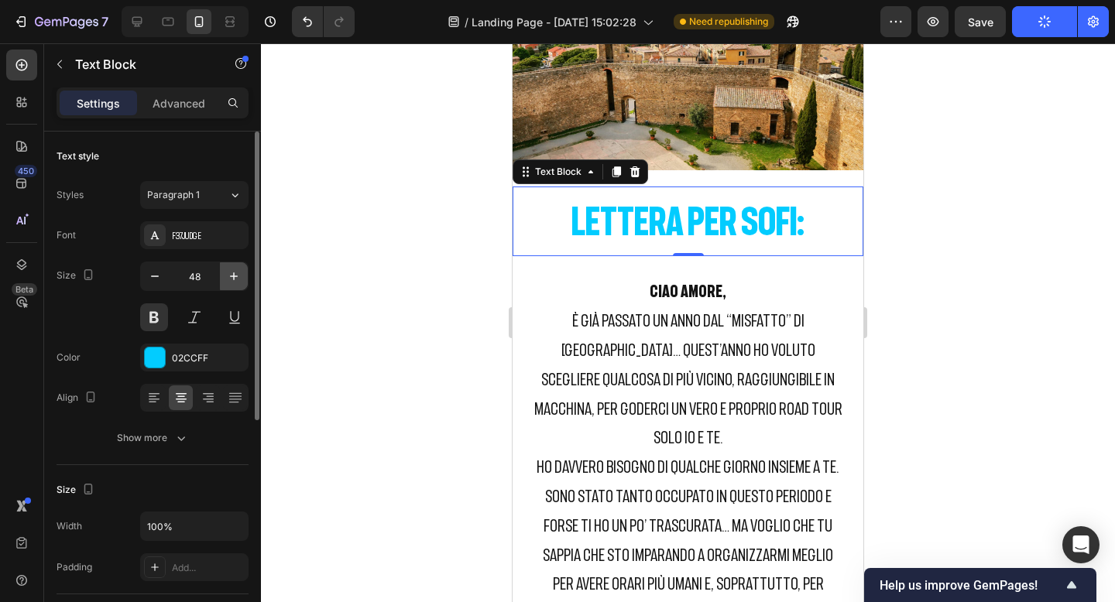
click at [235, 273] on icon "button" at bounding box center [233, 276] width 15 height 15
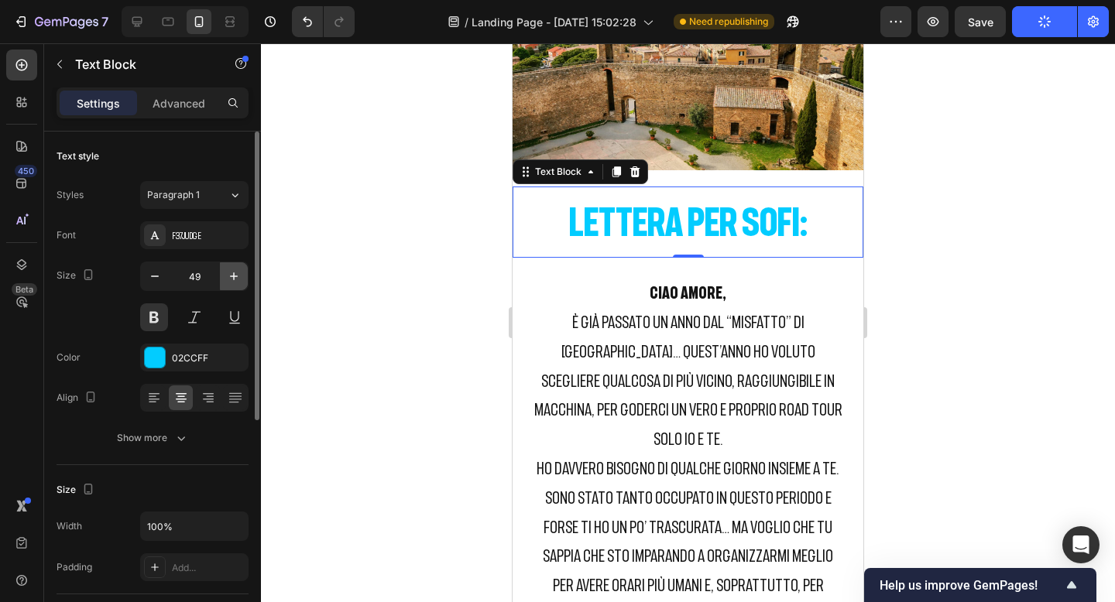
click at [235, 273] on icon "button" at bounding box center [233, 276] width 15 height 15
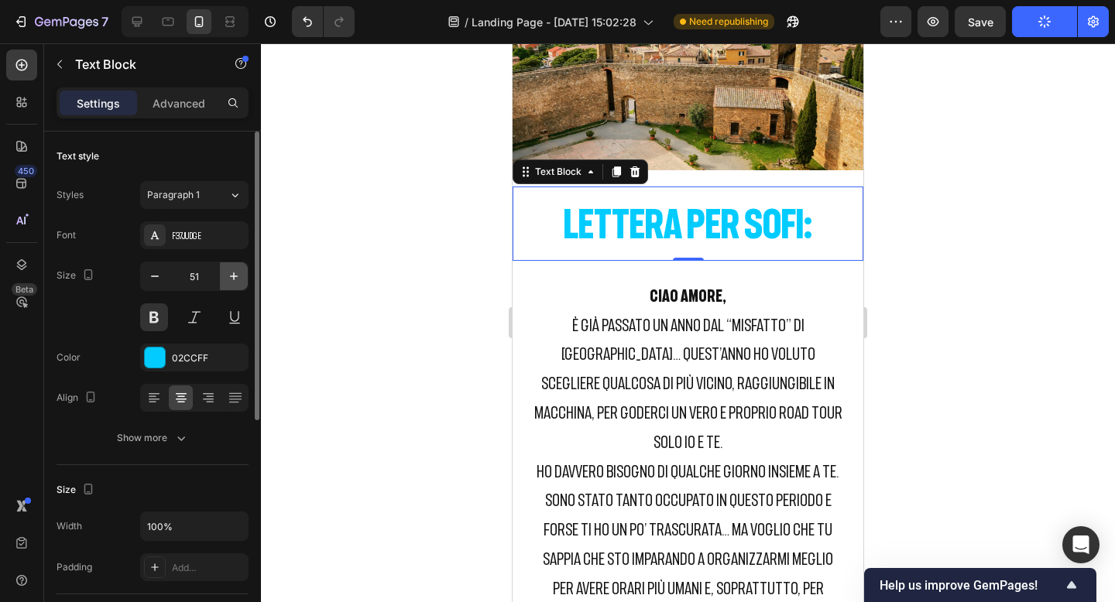
click at [235, 273] on icon "button" at bounding box center [233, 276] width 15 height 15
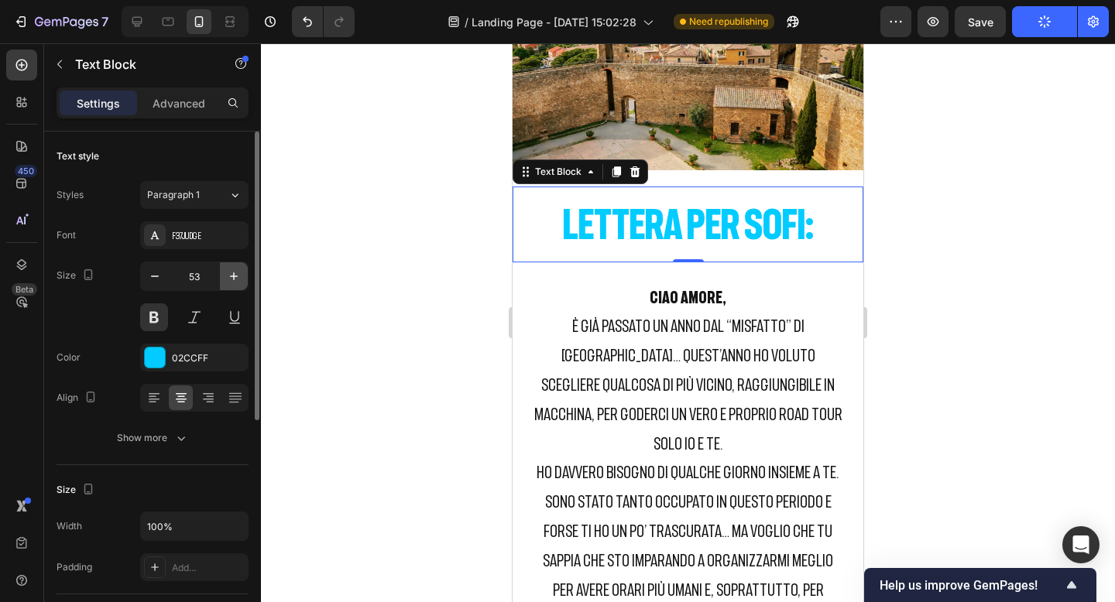
click at [235, 273] on icon "button" at bounding box center [233, 276] width 15 height 15
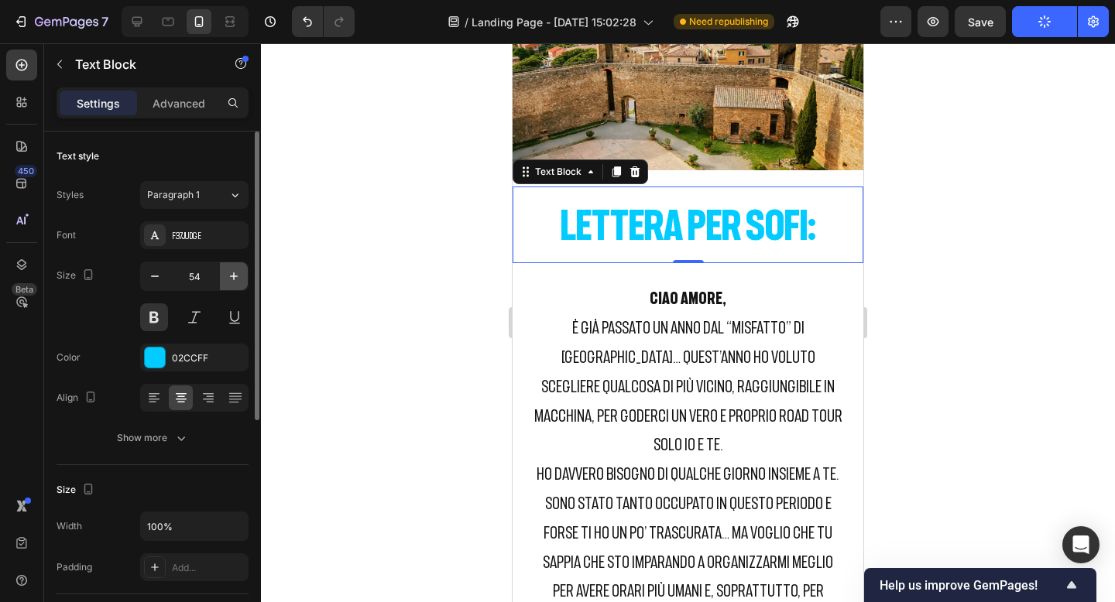
click at [235, 273] on icon "button" at bounding box center [233, 276] width 15 height 15
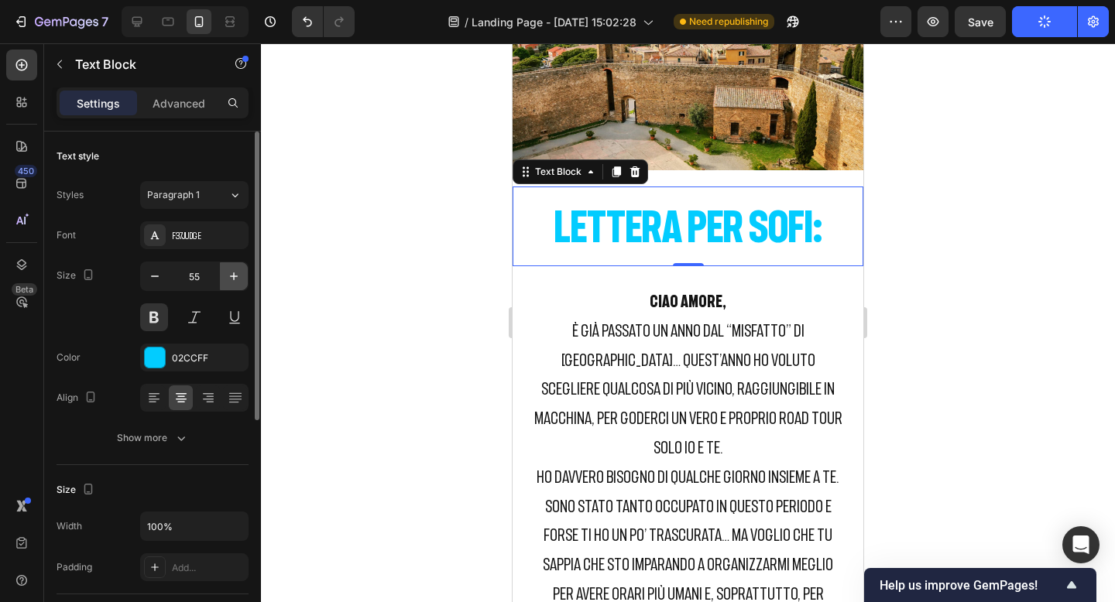
click at [235, 273] on icon "button" at bounding box center [233, 276] width 15 height 15
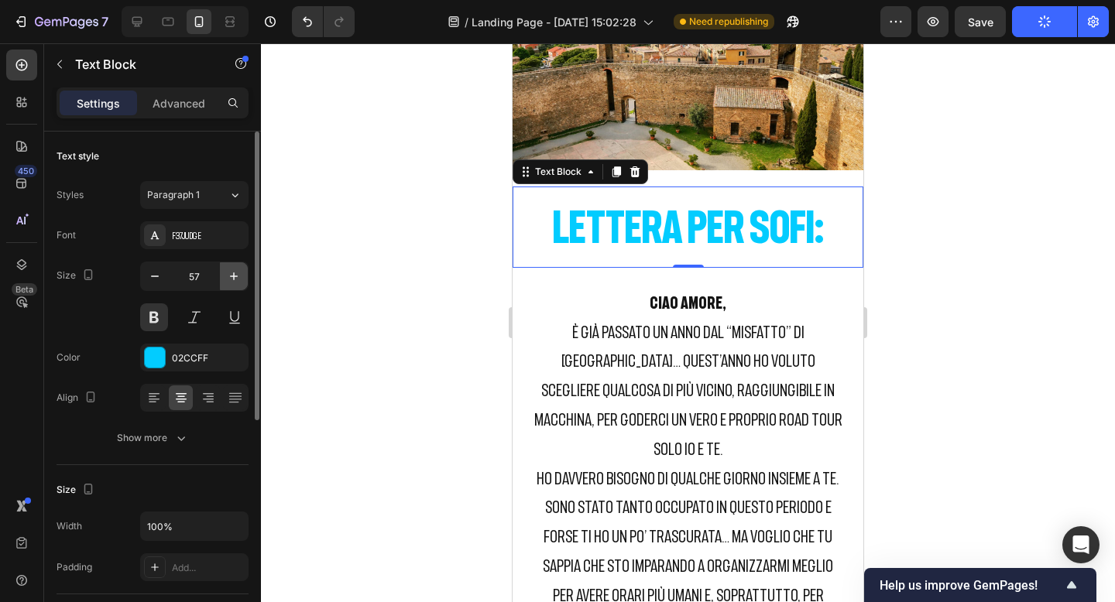
click at [235, 273] on icon "button" at bounding box center [233, 276] width 15 height 15
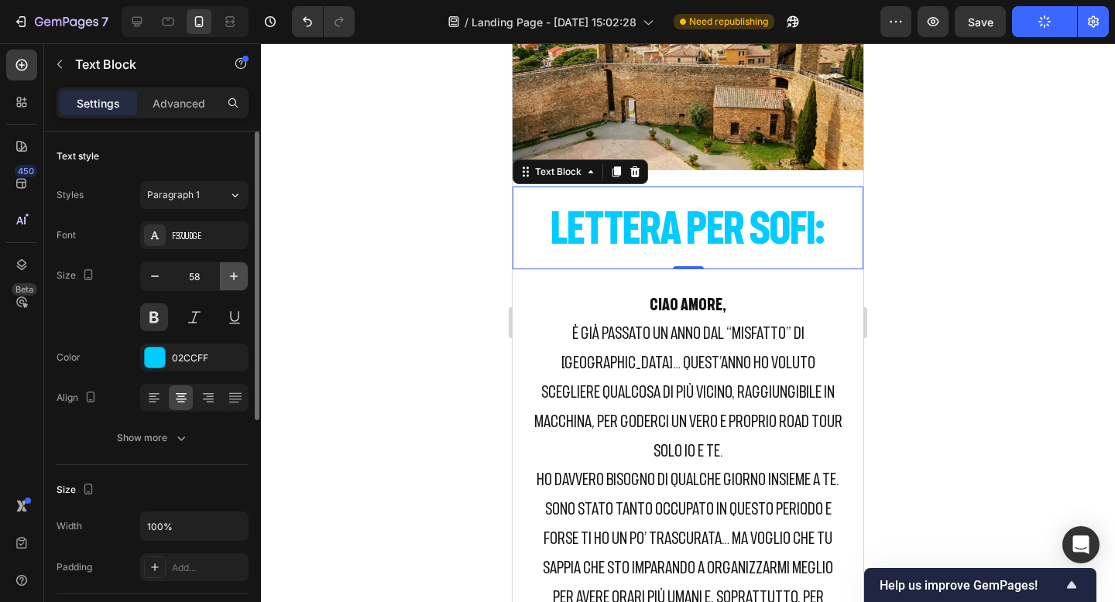
click at [235, 273] on icon "button" at bounding box center [233, 276] width 15 height 15
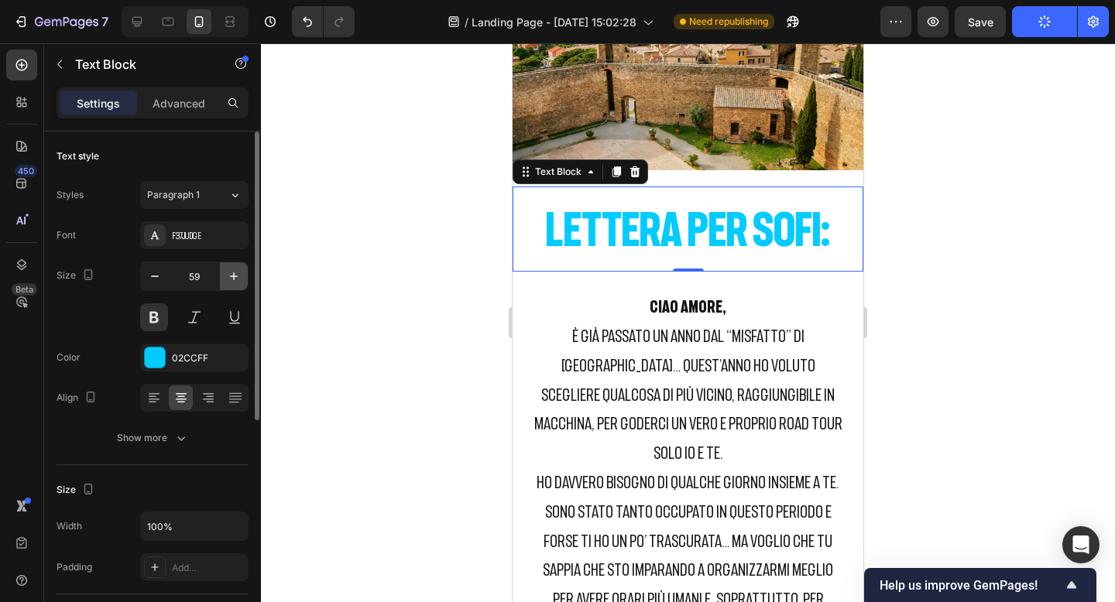
click at [235, 273] on icon "button" at bounding box center [233, 276] width 15 height 15
type input "60"
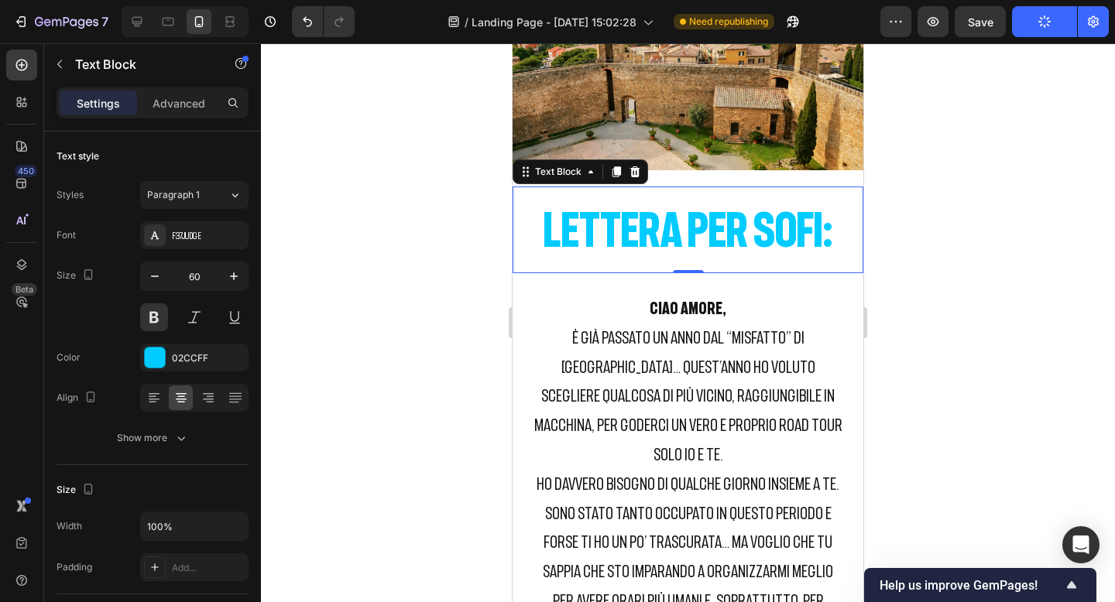
click at [932, 297] on div at bounding box center [688, 322] width 854 height 559
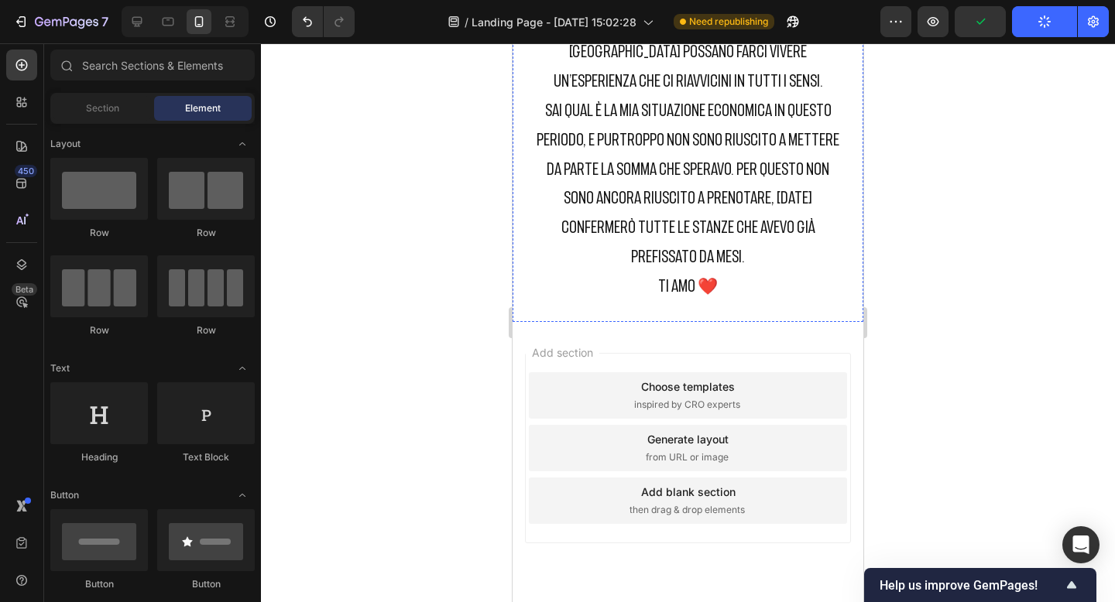
scroll to position [9431, 0]
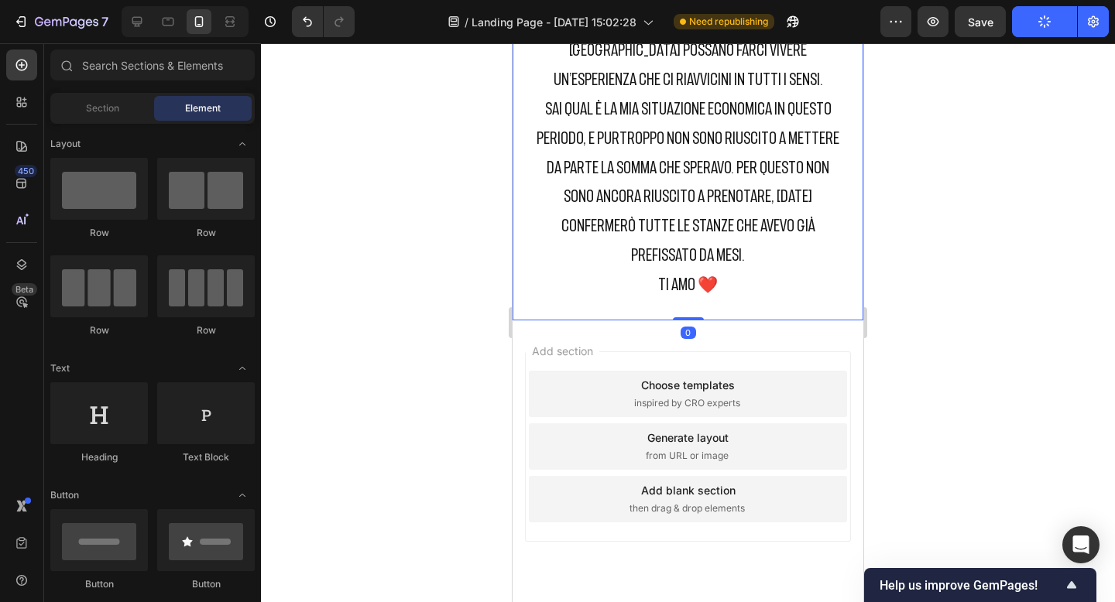
click at [751, 224] on p "Sai qual è la mia situazione economica in questo periodo, e purtroppo non sono …" at bounding box center [687, 182] width 309 height 176
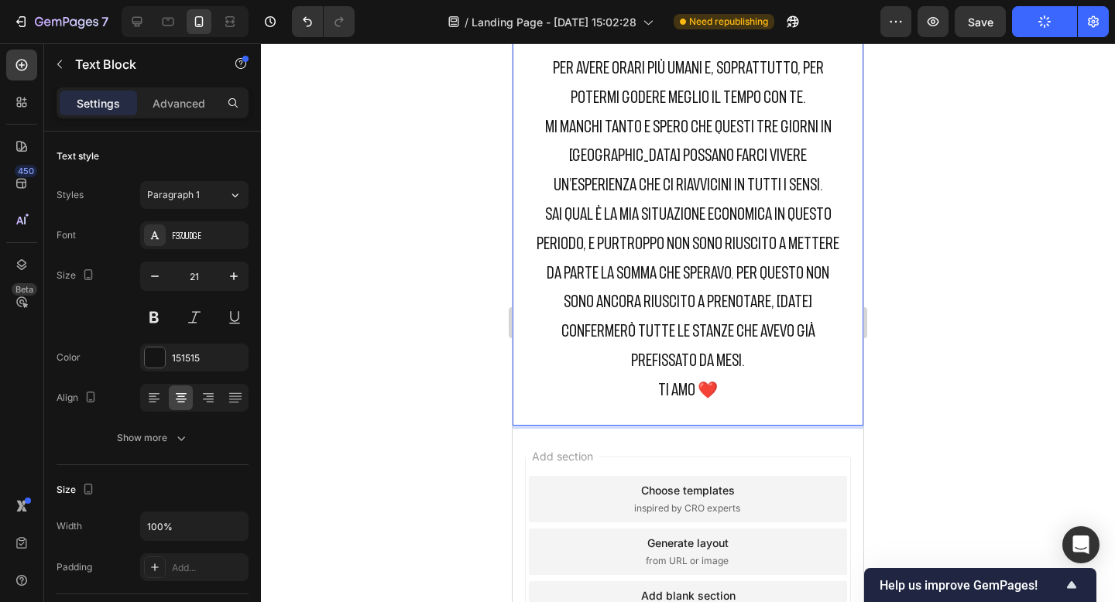
scroll to position [9332, 0]
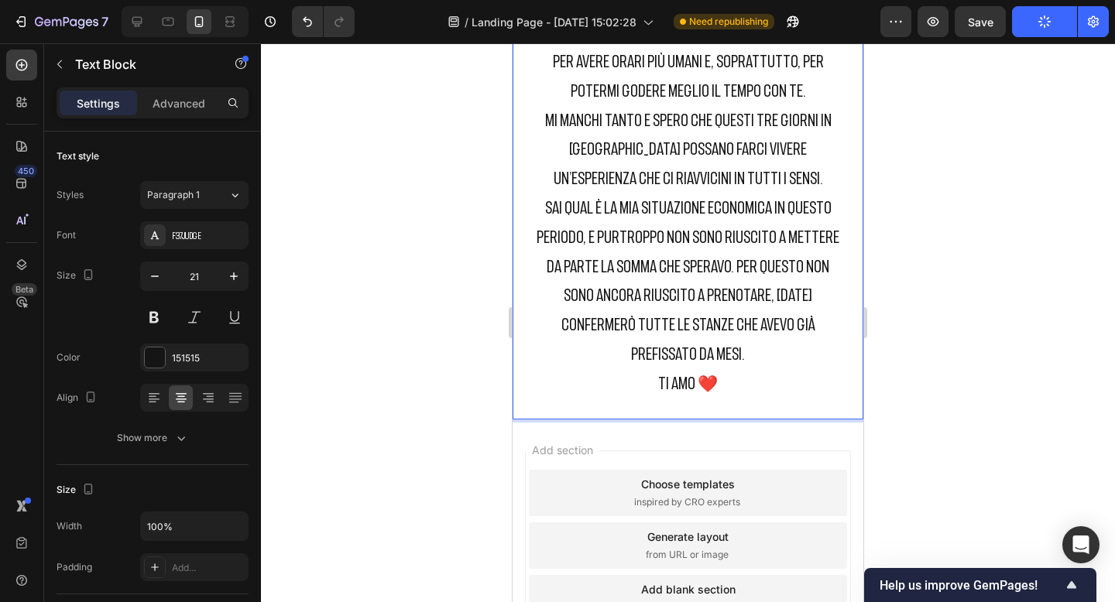
click at [747, 330] on p "Sai qual è la mia situazione economica in questo periodo, e purtroppo non sono …" at bounding box center [687, 282] width 309 height 176
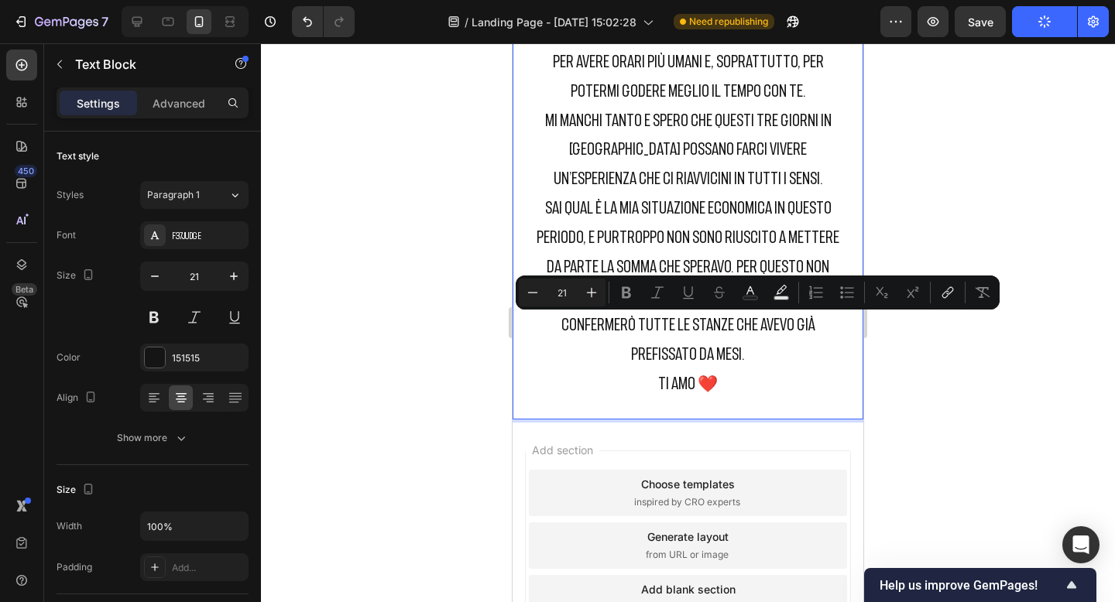
click at [747, 331] on p "Sai qual è la mia situazione economica in questo periodo, e purtroppo non sono …" at bounding box center [687, 282] width 309 height 176
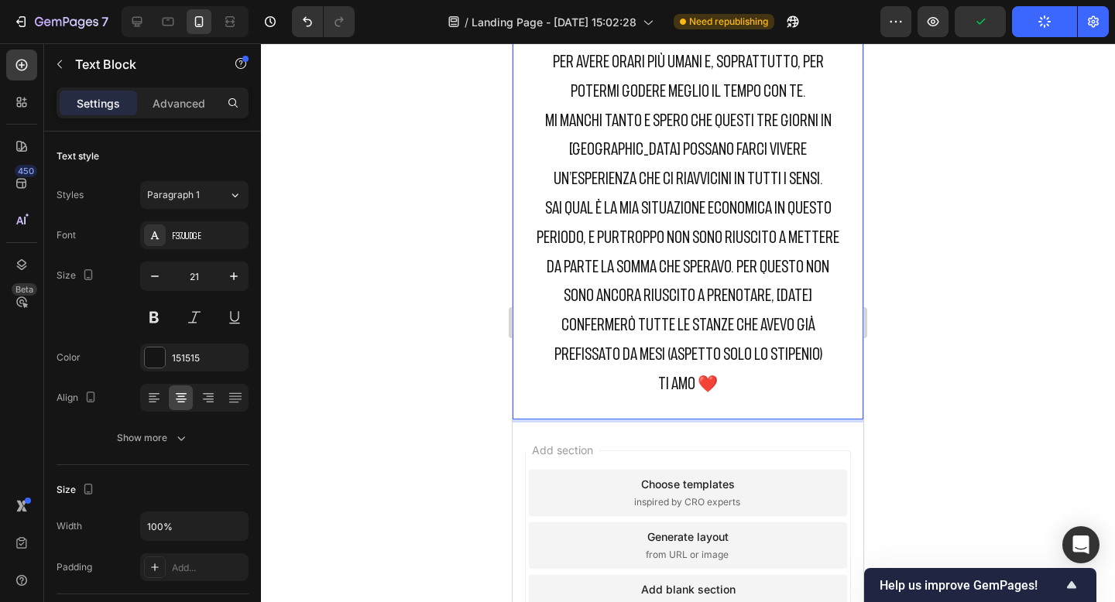
click at [667, 321] on p "Sai qual è la mia situazione economica in questo periodo, e purtroppo non sono …" at bounding box center [687, 282] width 309 height 176
click at [806, 325] on p "Sai qual è la mia situazione economica in questo periodo, e purtroppo non sono …" at bounding box center [687, 282] width 309 height 176
click at [803, 325] on p "Sai qual è la mia situazione economica in questo periodo, e purtroppo non sono …" at bounding box center [687, 282] width 309 height 176
click at [931, 365] on div at bounding box center [688, 322] width 854 height 559
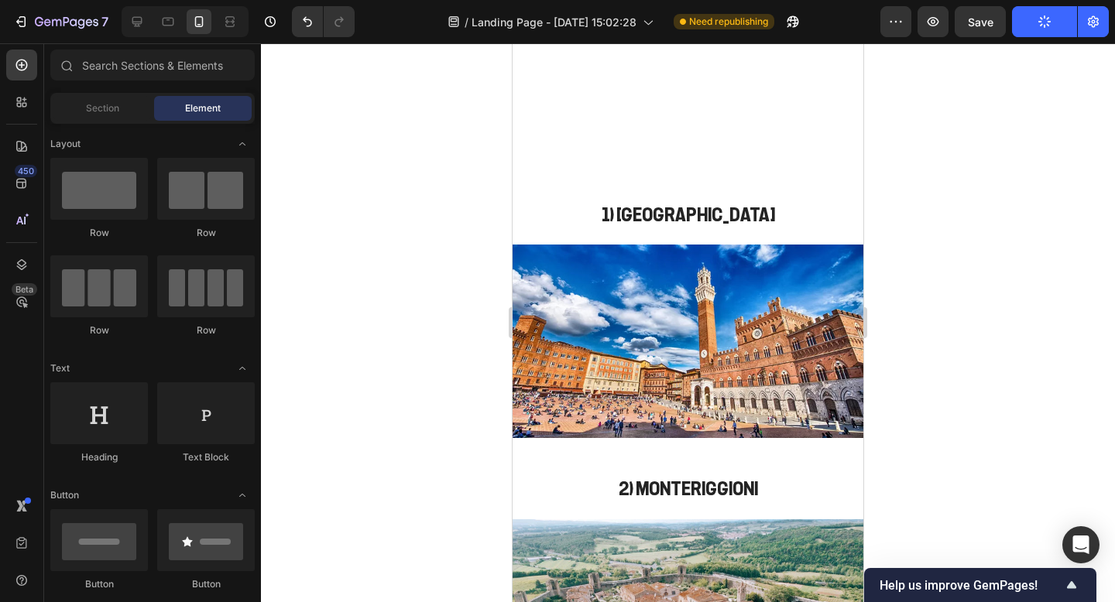
scroll to position [6693, 0]
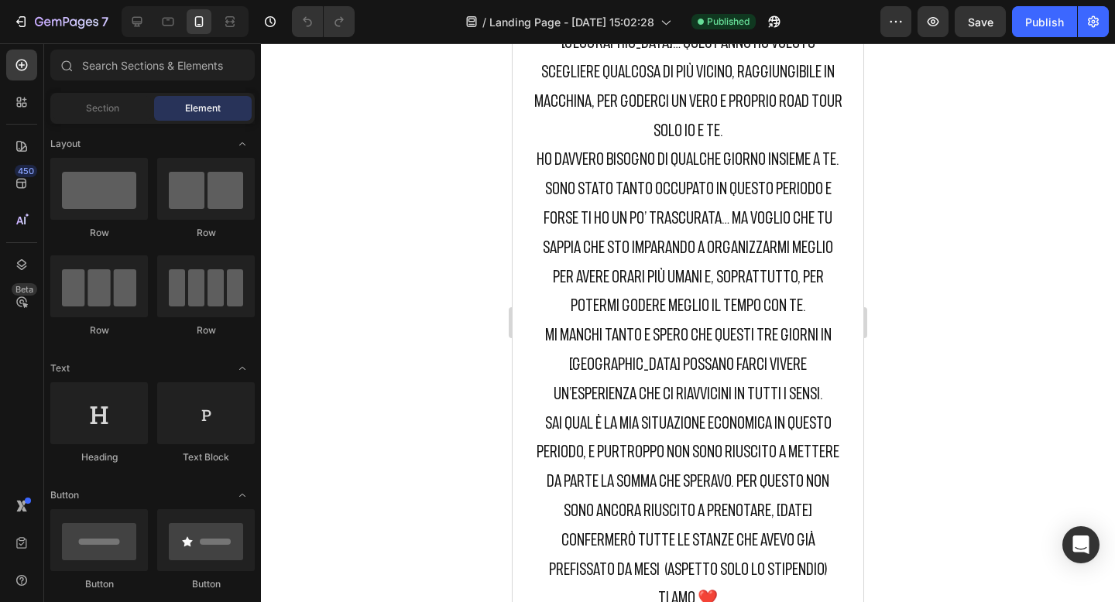
scroll to position [7372, 0]
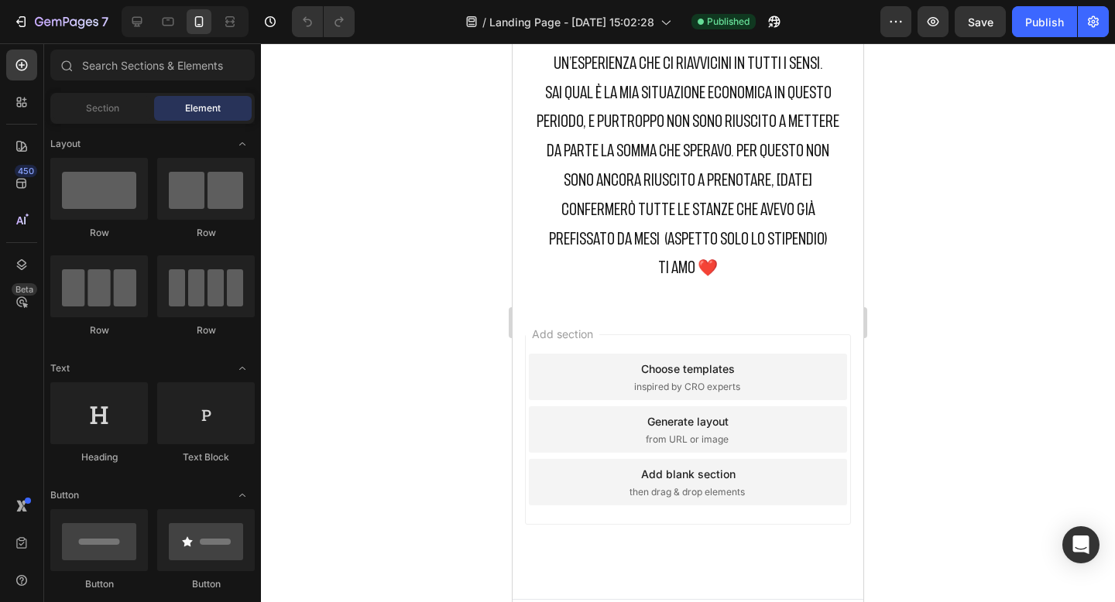
click at [979, 109] on div at bounding box center [688, 322] width 854 height 559
click at [1044, 37] on div "7 Version history / Landing Page - Sep 27, 15:02:28 Published Preview Save Publ…" at bounding box center [557, 22] width 1115 height 44
click at [1044, 33] on button "Publish" at bounding box center [1044, 21] width 65 height 31
click at [780, 22] on icon "button" at bounding box center [775, 22] width 12 height 12
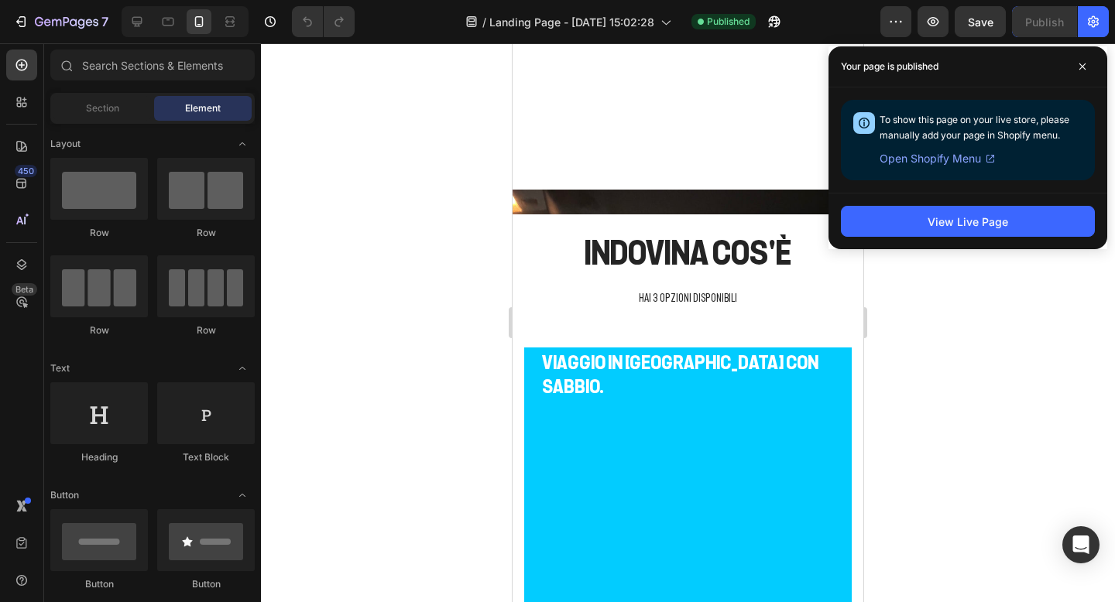
scroll to position [1208, 0]
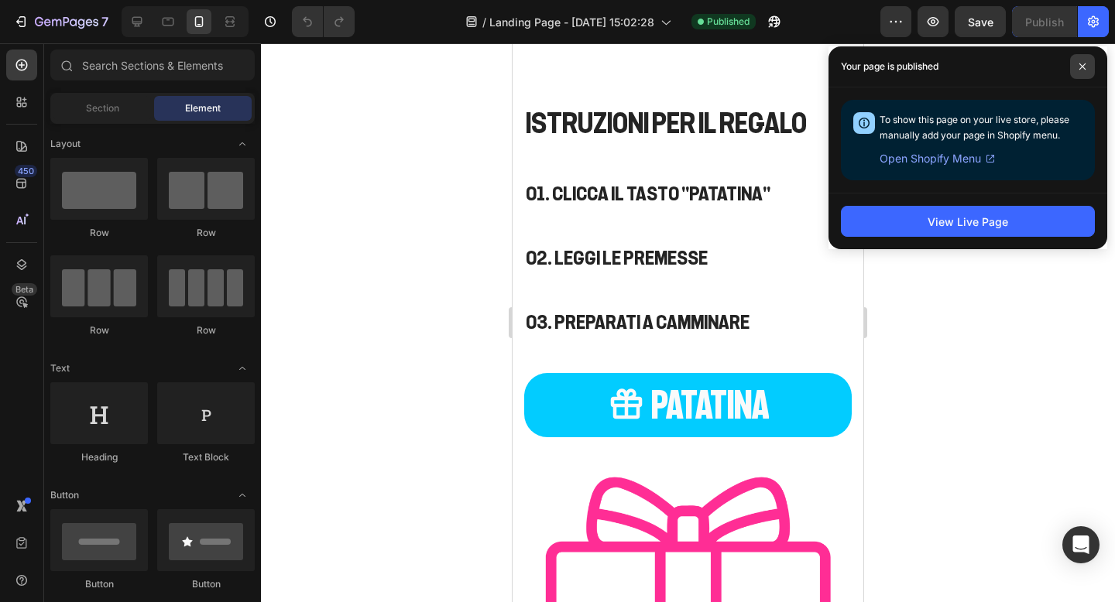
click at [1084, 63] on icon at bounding box center [1082, 67] width 8 height 8
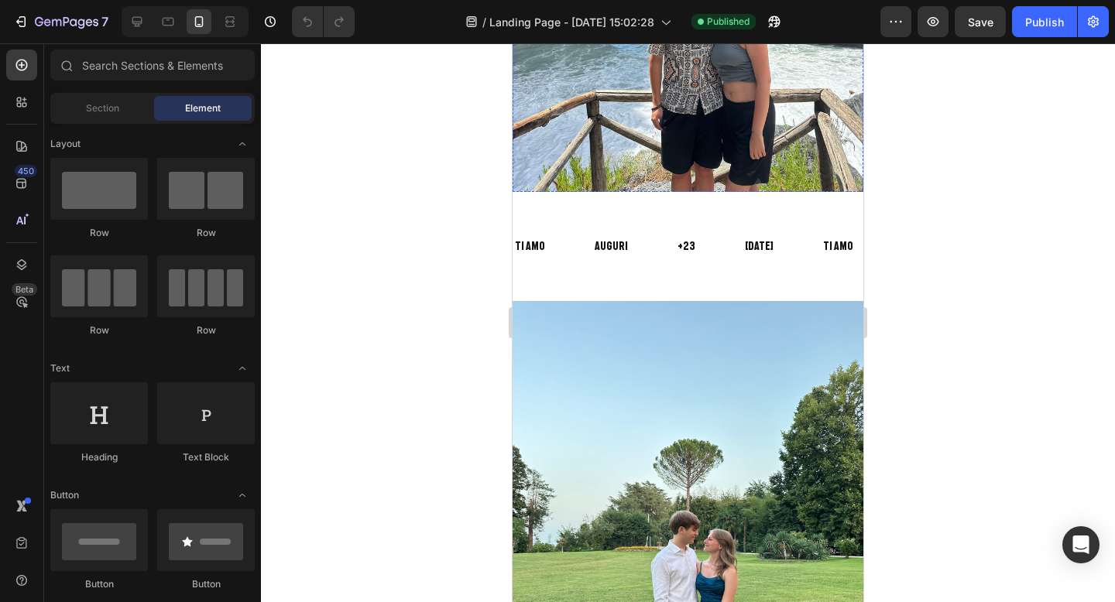
scroll to position [468, 0]
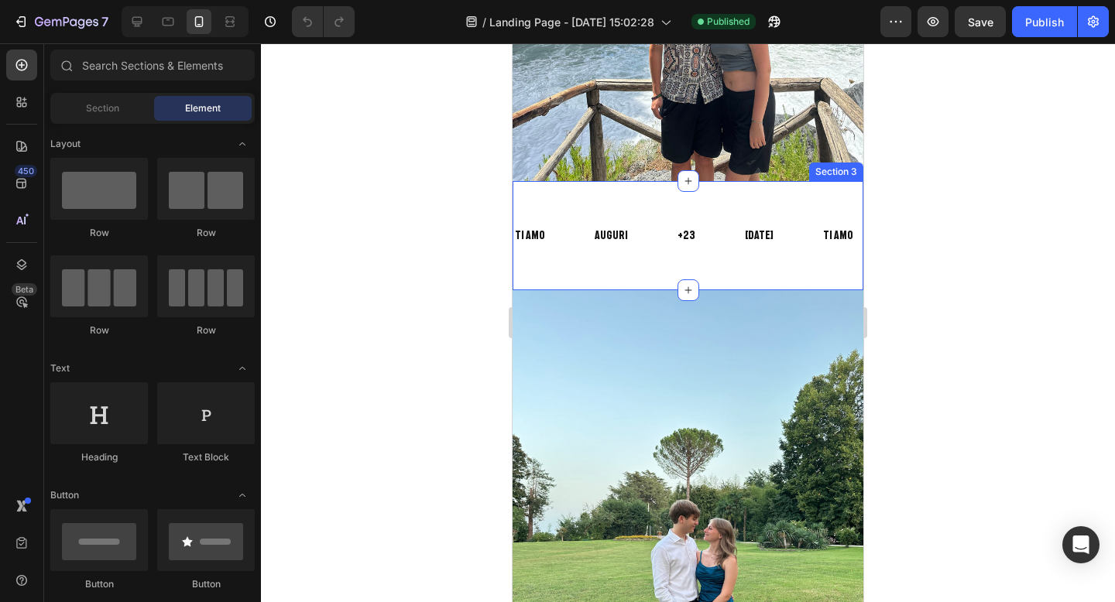
click at [698, 192] on div "TI AMO Text Block AUGURI Text Block +23 Text Block 28/09/2025 Text Block TI AMO…" at bounding box center [687, 235] width 351 height 109
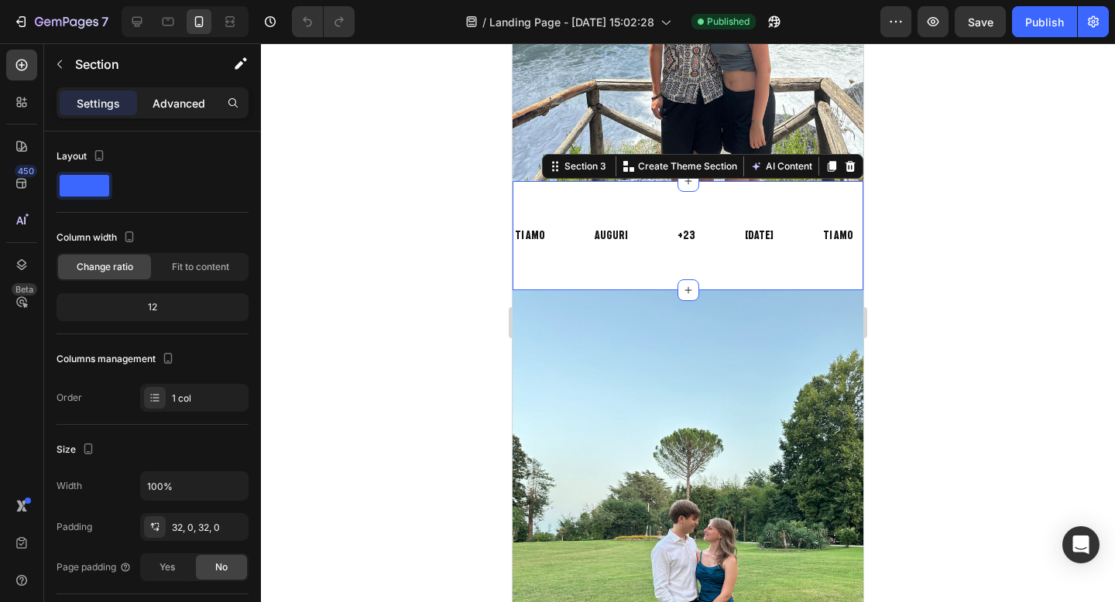
click at [196, 105] on p "Advanced" at bounding box center [179, 103] width 53 height 16
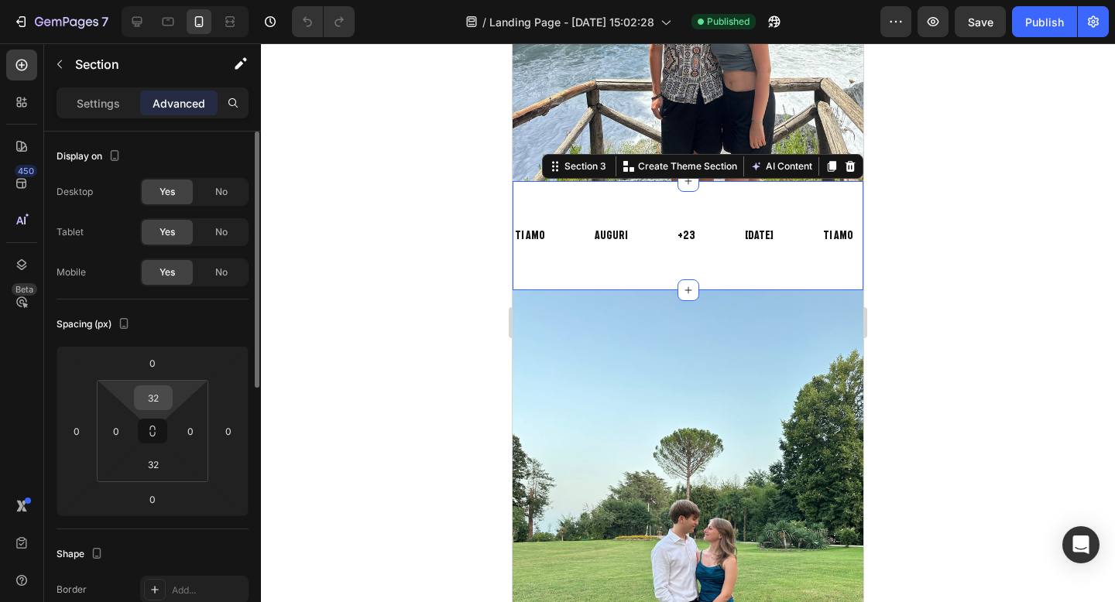
click at [156, 392] on input "32" at bounding box center [153, 397] width 31 height 23
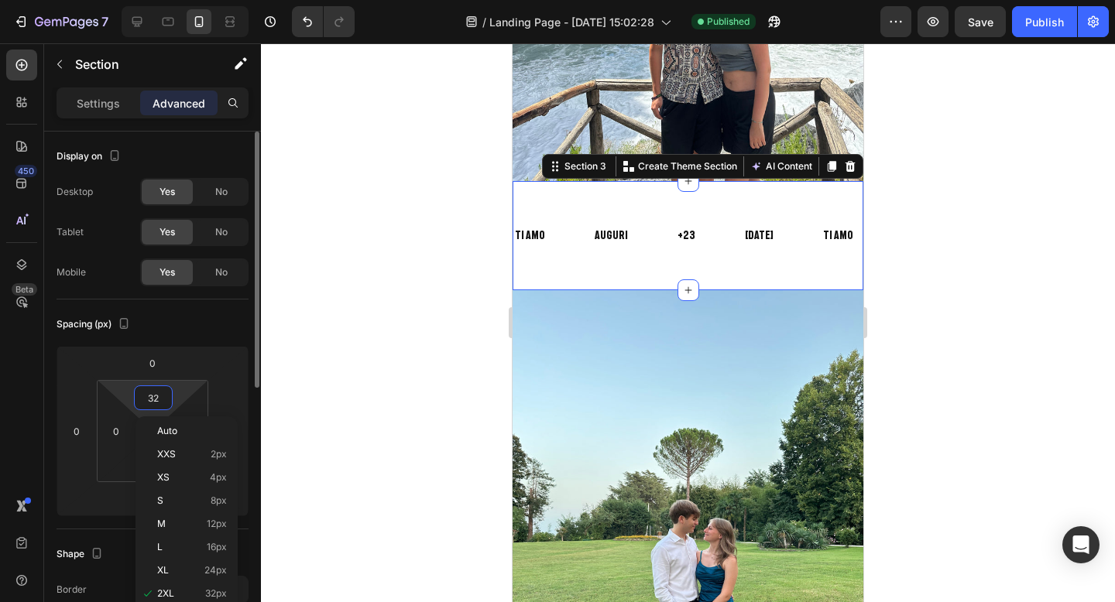
type input "0"
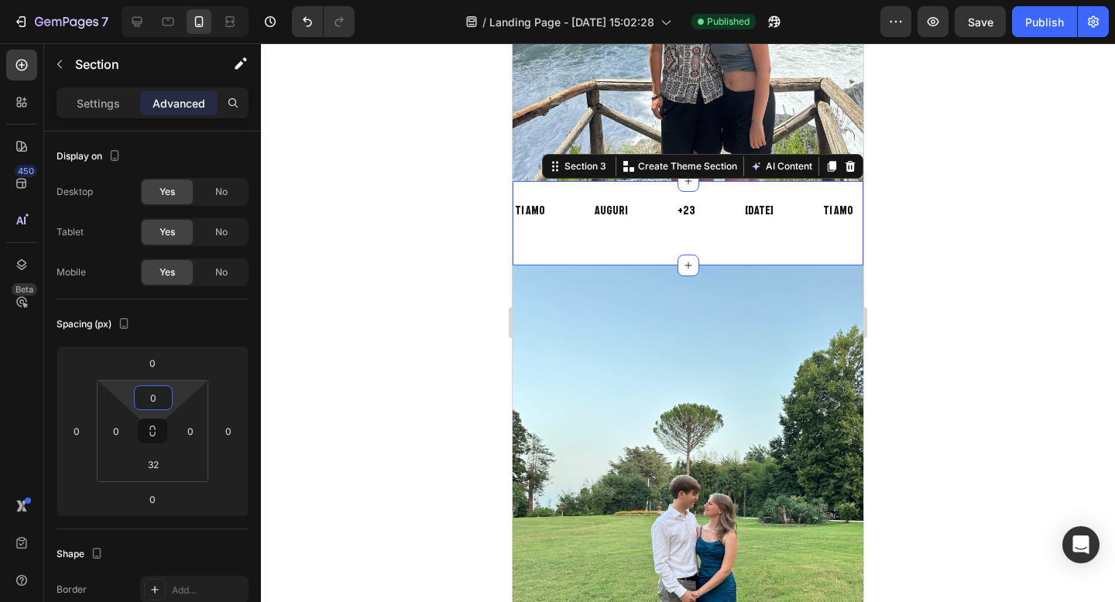
click at [1010, 331] on div at bounding box center [688, 322] width 854 height 559
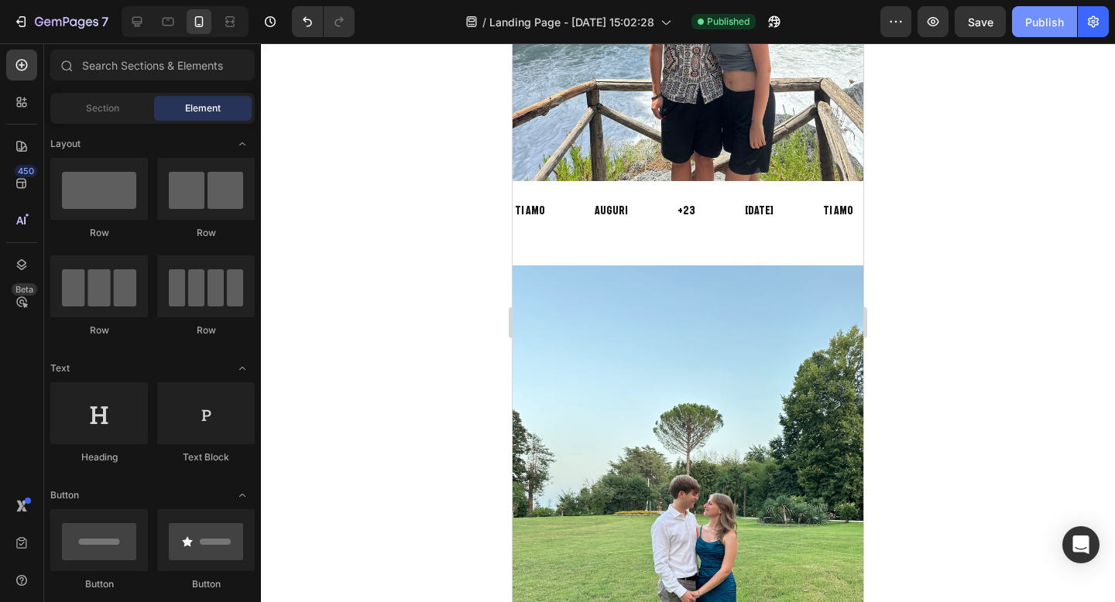
click at [1023, 33] on button "Publish" at bounding box center [1044, 21] width 65 height 31
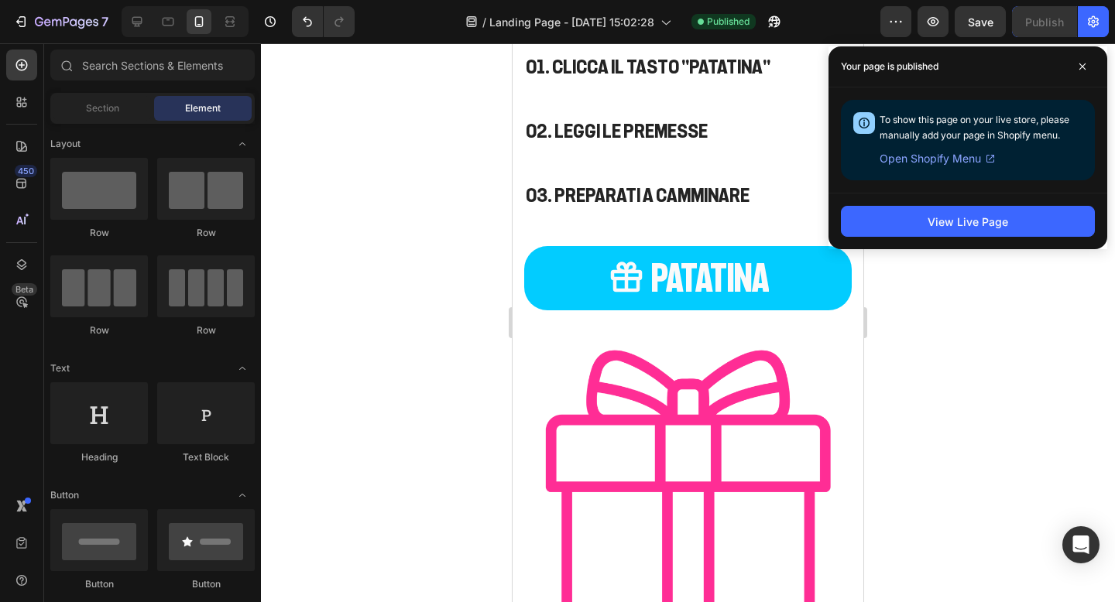
scroll to position [1408, 0]
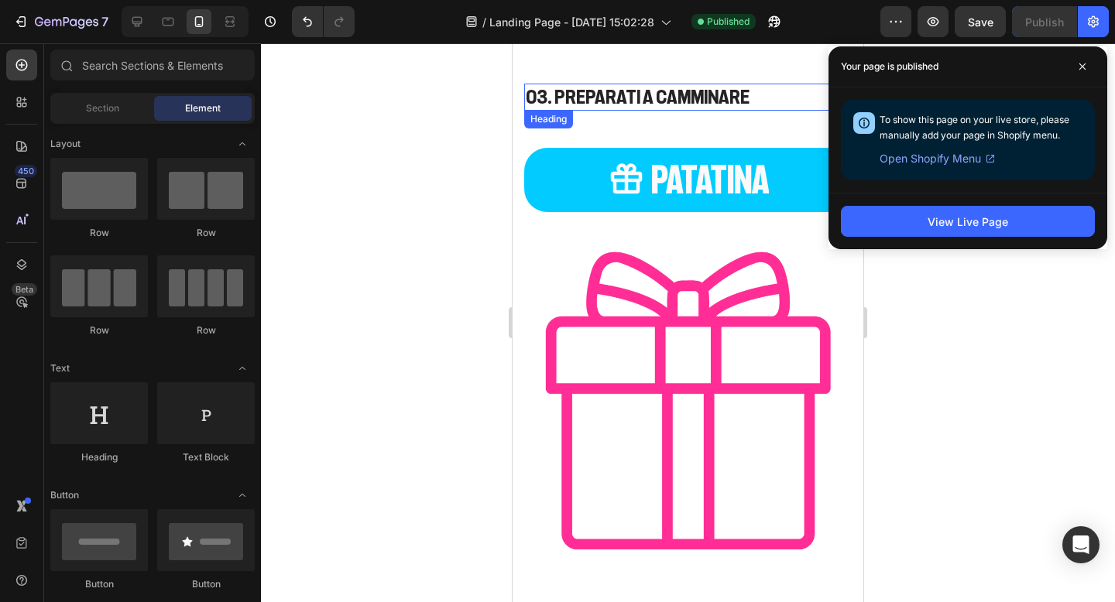
click at [685, 97] on h3 "03. PREPARATI A CAMMINARE" at bounding box center [687, 97] width 327 height 27
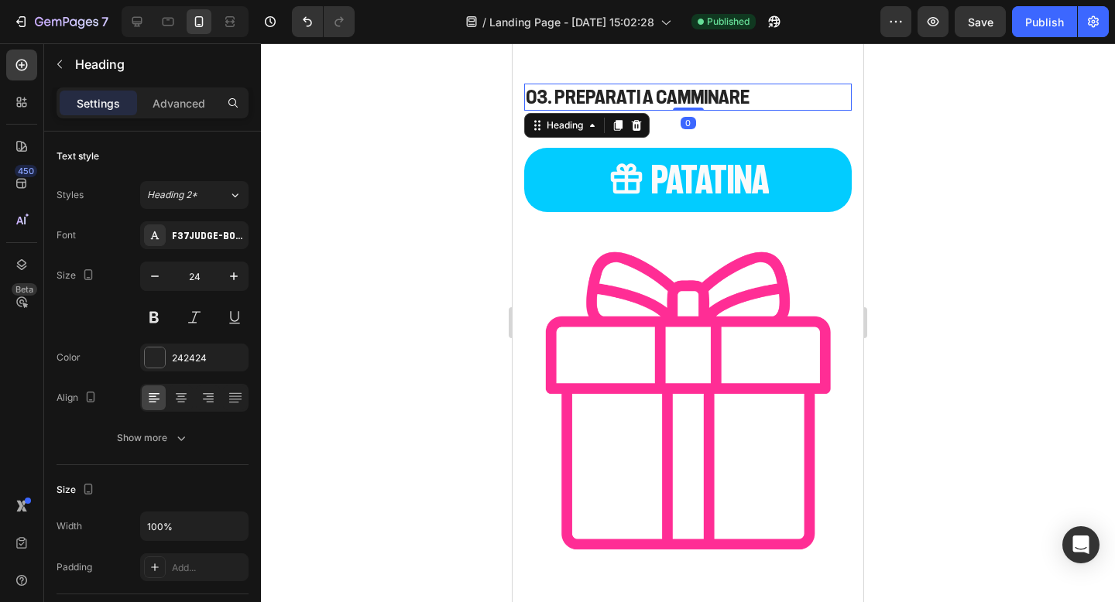
click at [685, 97] on h3 "03. PREPARATI A CAMMINARE" at bounding box center [687, 97] width 327 height 27
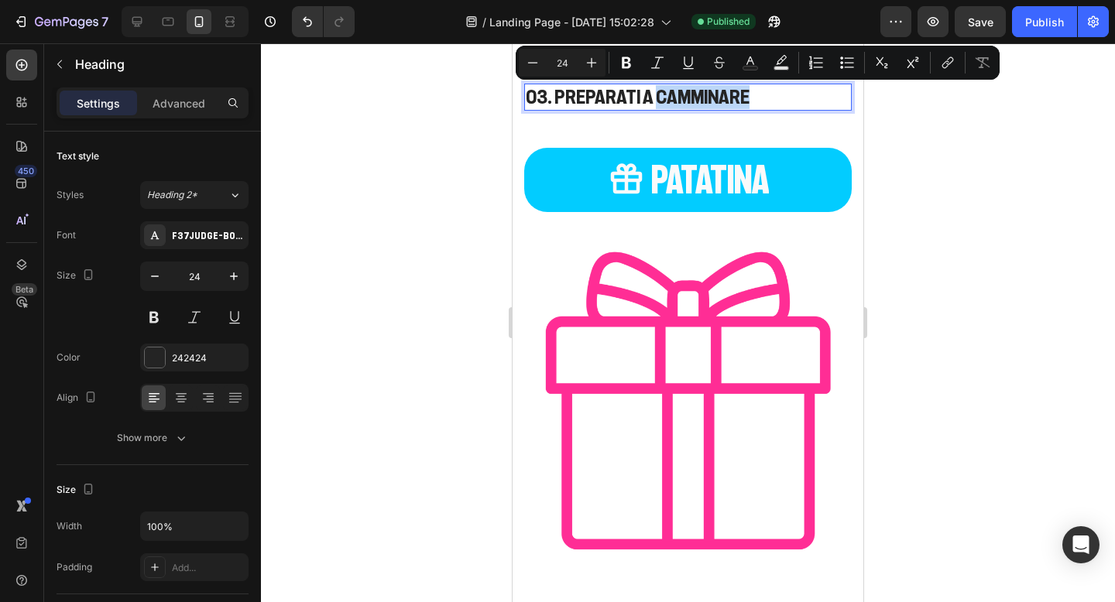
click at [742, 105] on p "03. PREPARATI A CAMMINARE" at bounding box center [688, 97] width 324 height 24
drag, startPoint x: 742, startPoint y: 105, endPoint x: 553, endPoint y: 97, distance: 189.8
click at [553, 97] on p "03. PREPARATI A CAMMINARE" at bounding box center [688, 97] width 324 height 24
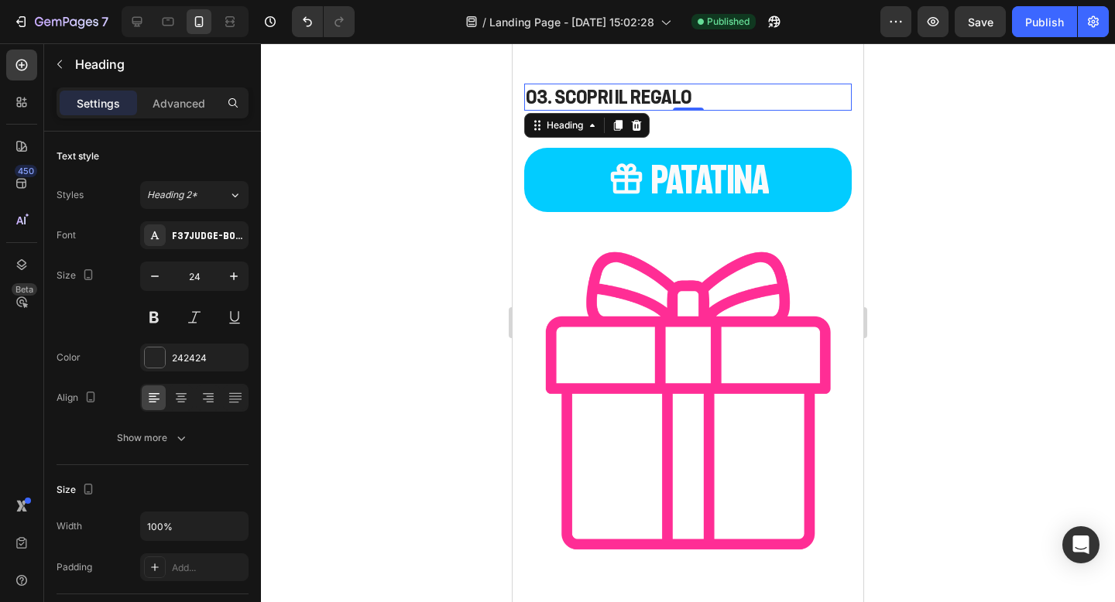
click at [890, 157] on div at bounding box center [688, 322] width 854 height 559
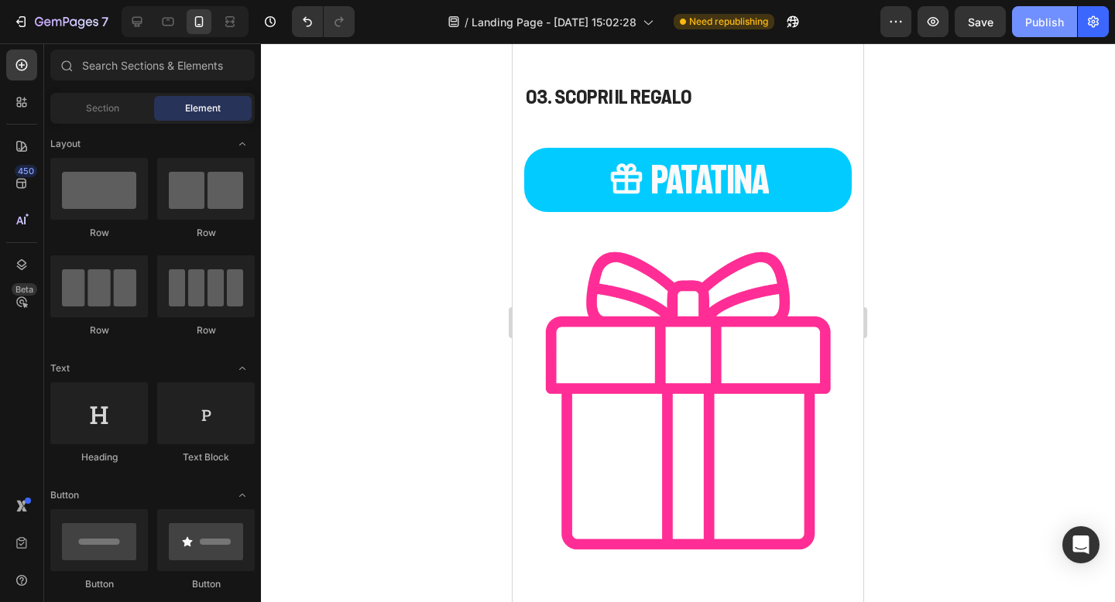
click at [1037, 10] on button "Publish" at bounding box center [1044, 21] width 65 height 31
